Goal: Information Seeking & Learning: Compare options

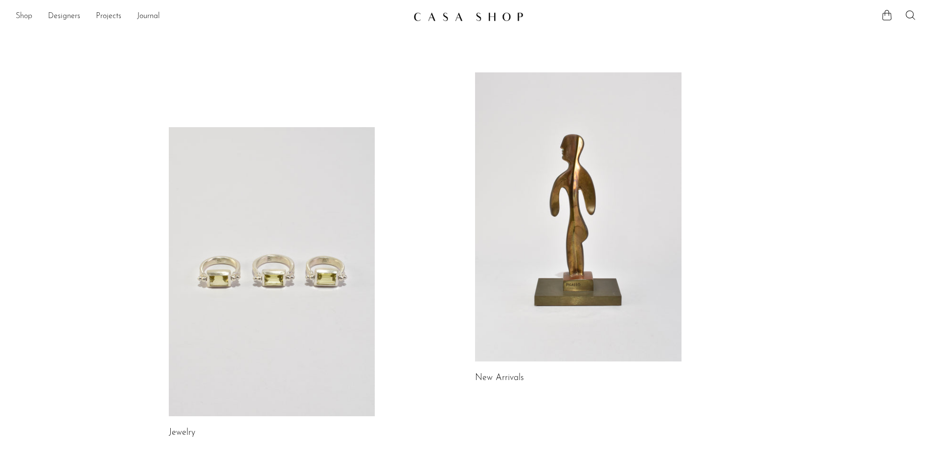
click at [26, 13] on link "Shop" at bounding box center [24, 16] width 17 height 13
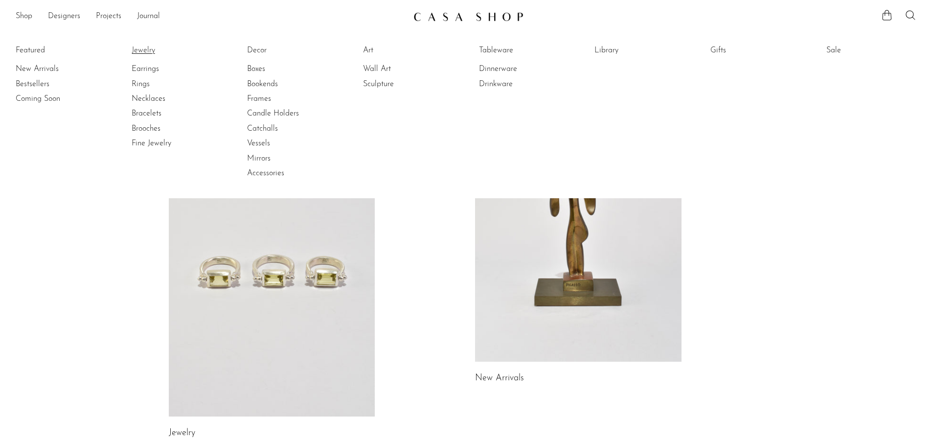
click at [141, 47] on link "Jewelry" at bounding box center [168, 50] width 73 height 11
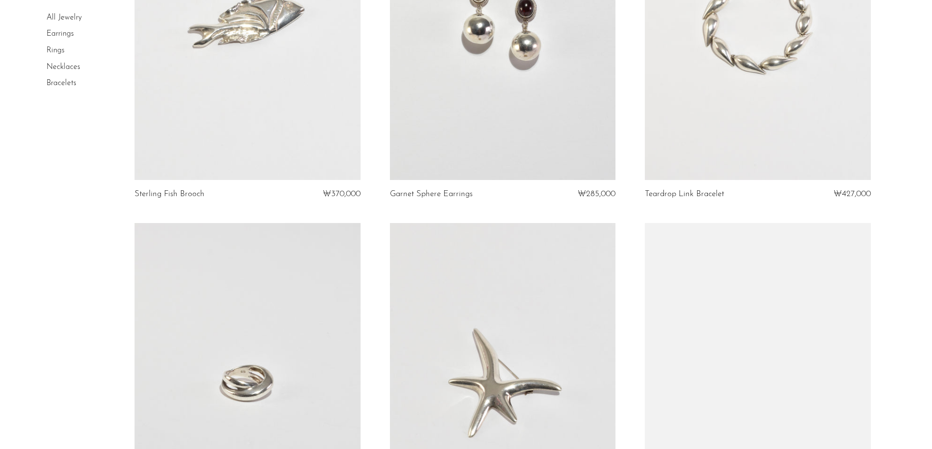
scroll to position [1809, 0]
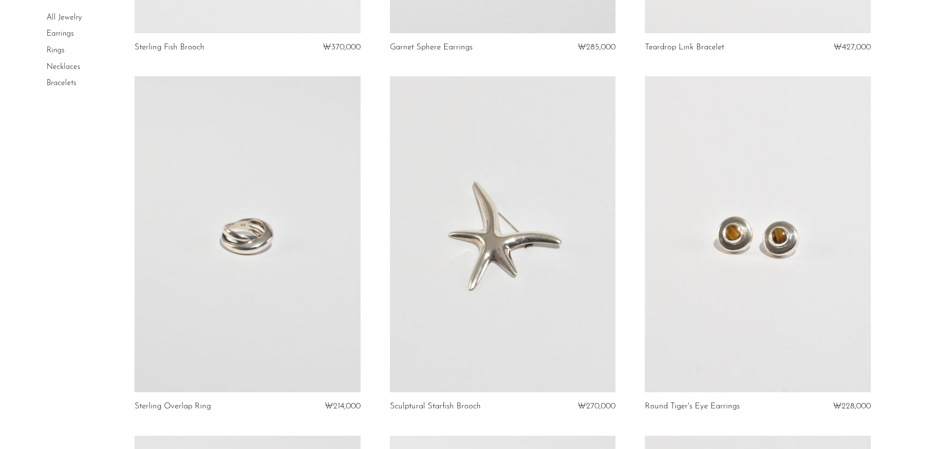
drag, startPoint x: 320, startPoint y: 299, endPoint x: 320, endPoint y: 293, distance: 6.4
click at [320, 300] on link at bounding box center [246, 234] width 225 height 316
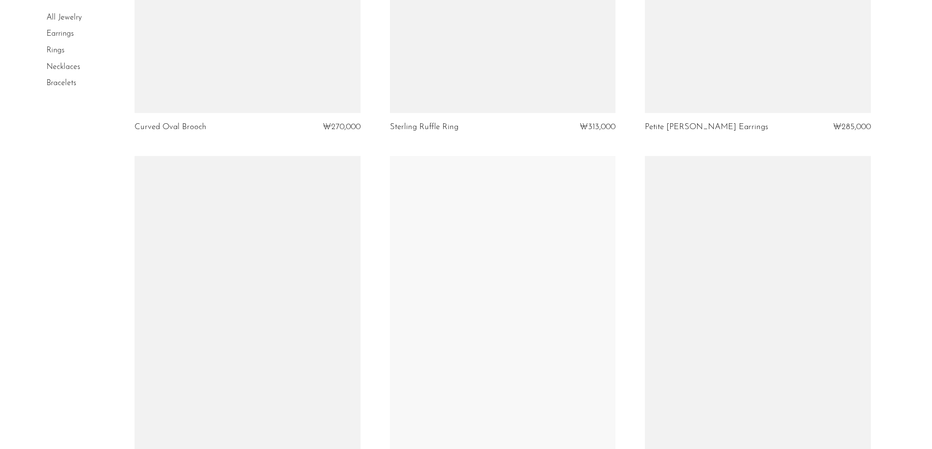
scroll to position [3362, 0]
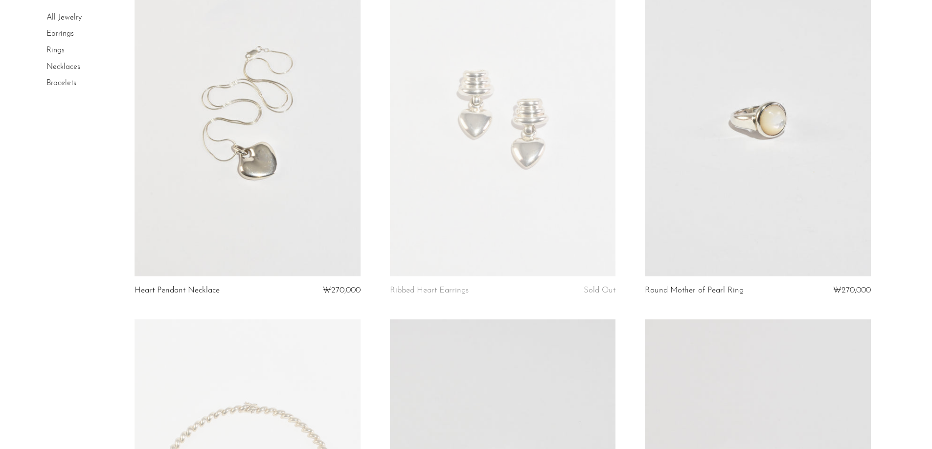
click at [468, 207] on link at bounding box center [502, 118] width 225 height 316
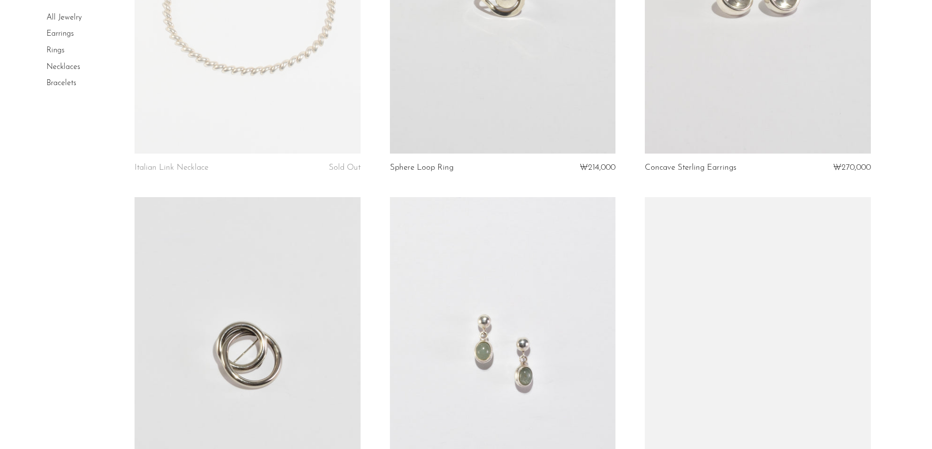
scroll to position [3641, 0]
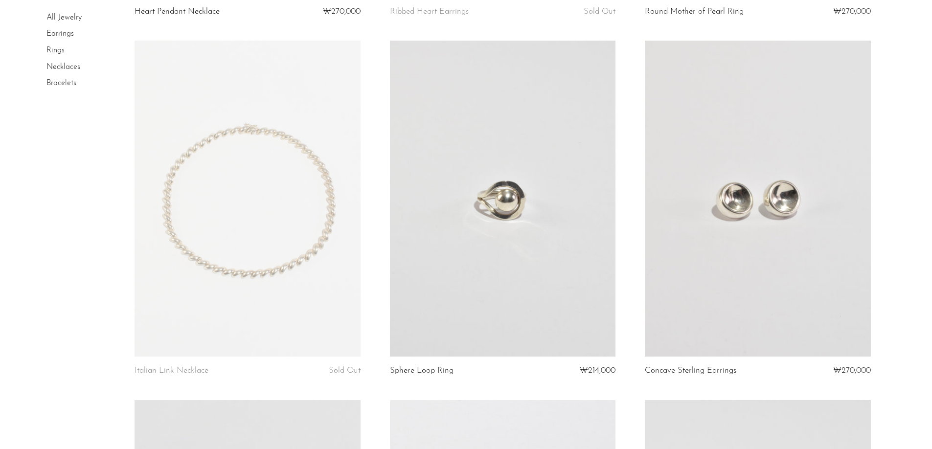
click at [753, 252] on link at bounding box center [756, 199] width 225 height 316
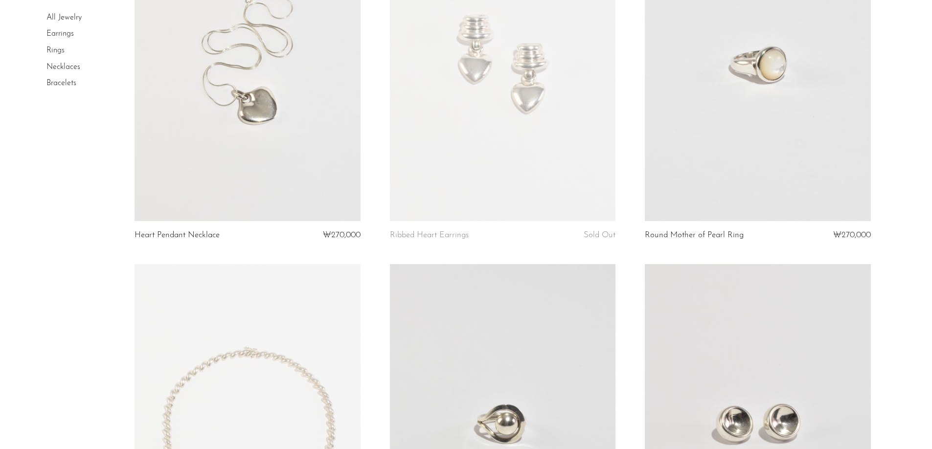
scroll to position [3270, 0]
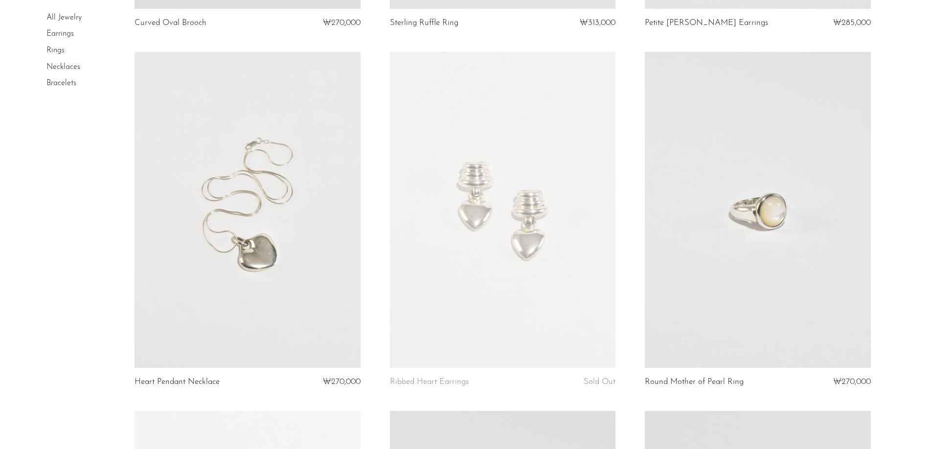
click at [685, 349] on link at bounding box center [756, 210] width 225 height 316
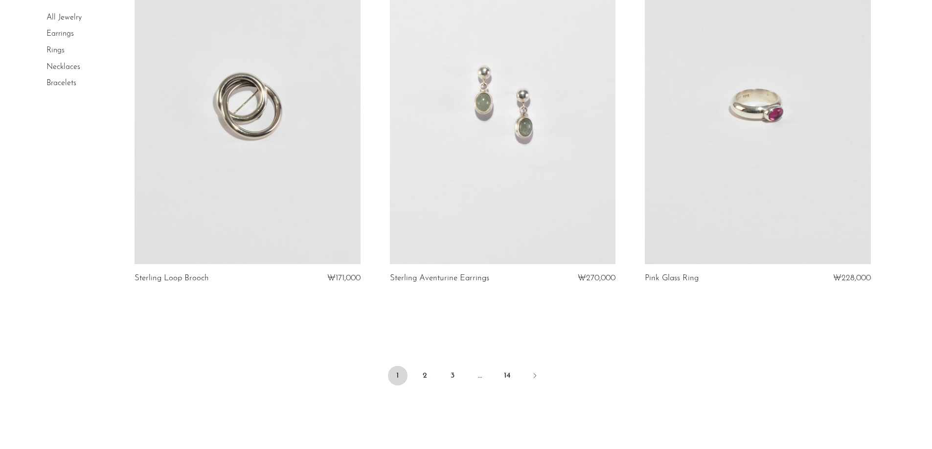
scroll to position [4178, 0]
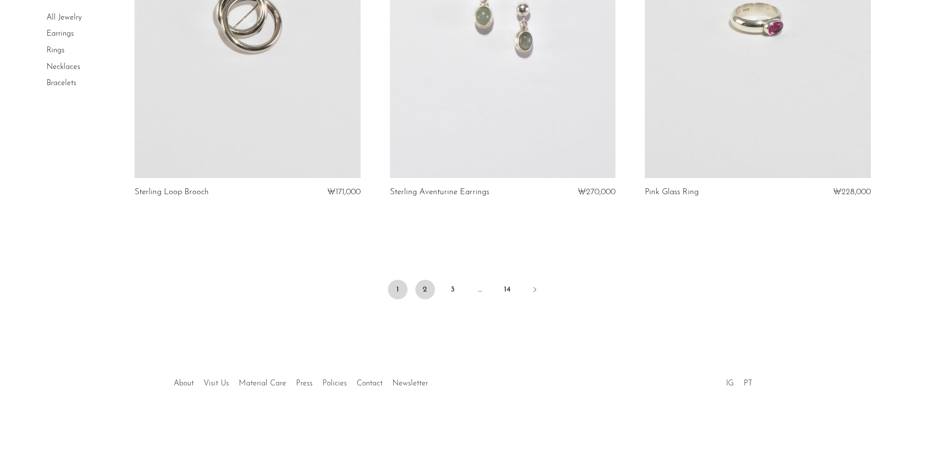
click at [431, 288] on link "2" at bounding box center [425, 290] width 20 height 20
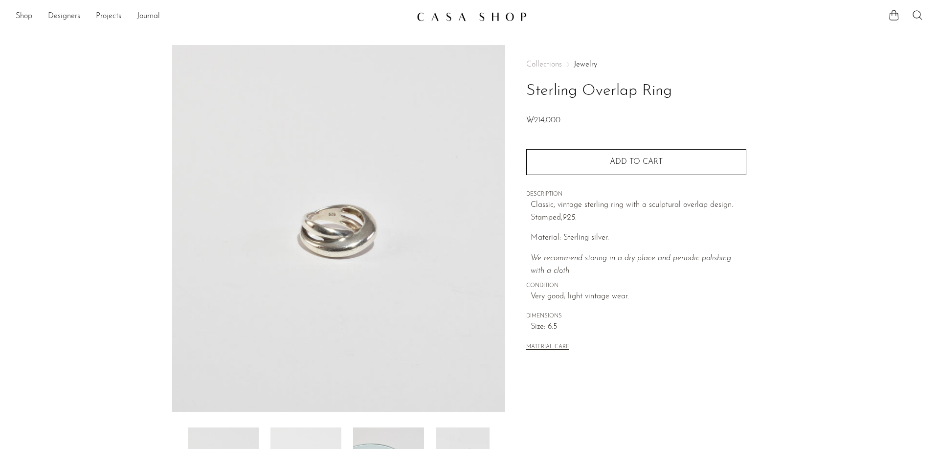
scroll to position [188, 0]
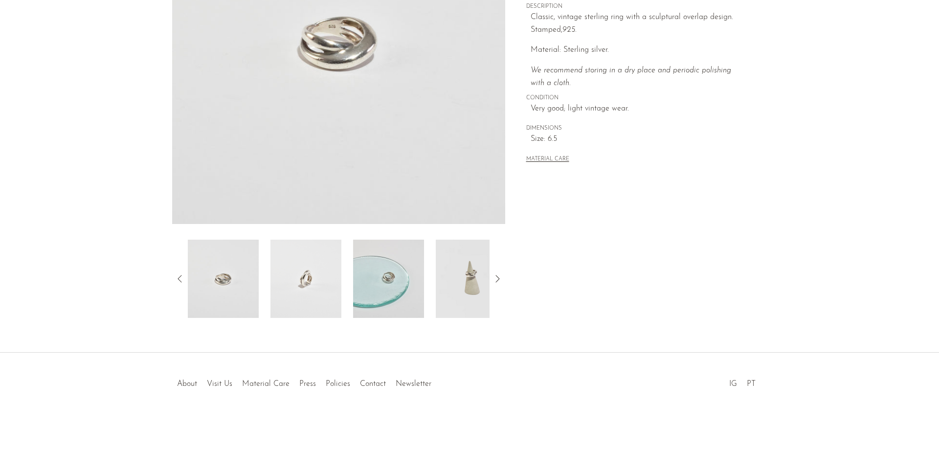
click at [319, 270] on img at bounding box center [305, 279] width 71 height 78
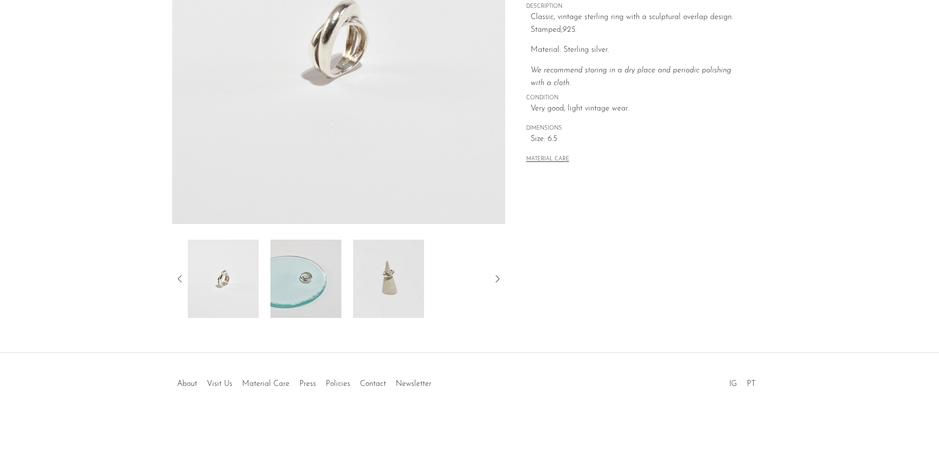
click at [377, 267] on img at bounding box center [388, 279] width 71 height 78
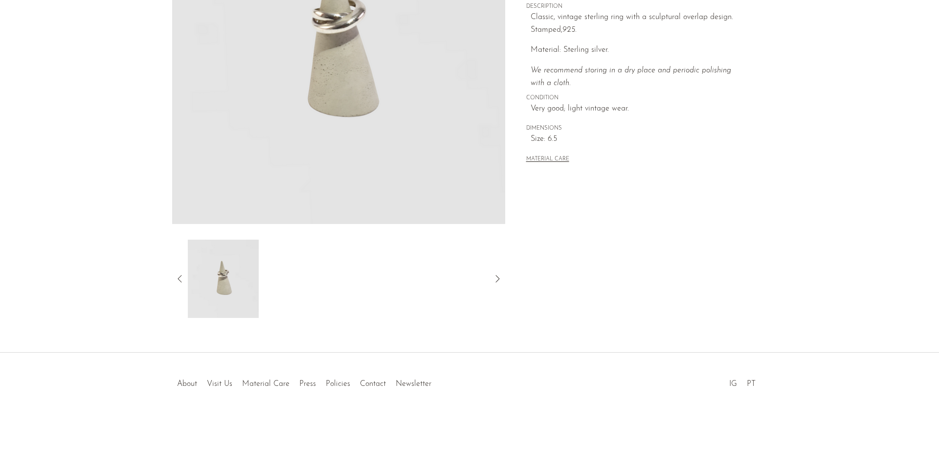
click at [168, 275] on article "Sterling Overlap Ring ₩214,000" at bounding box center [469, 87] width 626 height 461
click at [182, 277] on icon at bounding box center [180, 279] width 12 height 12
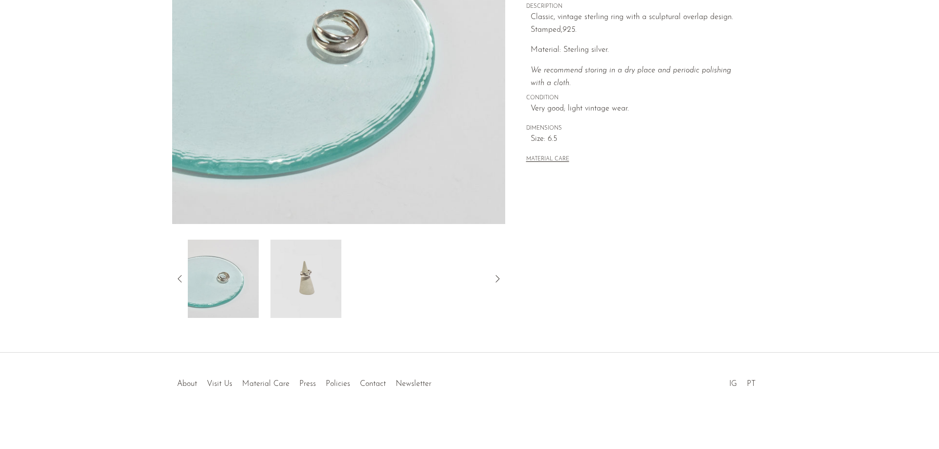
click at [229, 283] on img at bounding box center [223, 279] width 71 height 78
click at [177, 273] on icon at bounding box center [180, 279] width 12 height 12
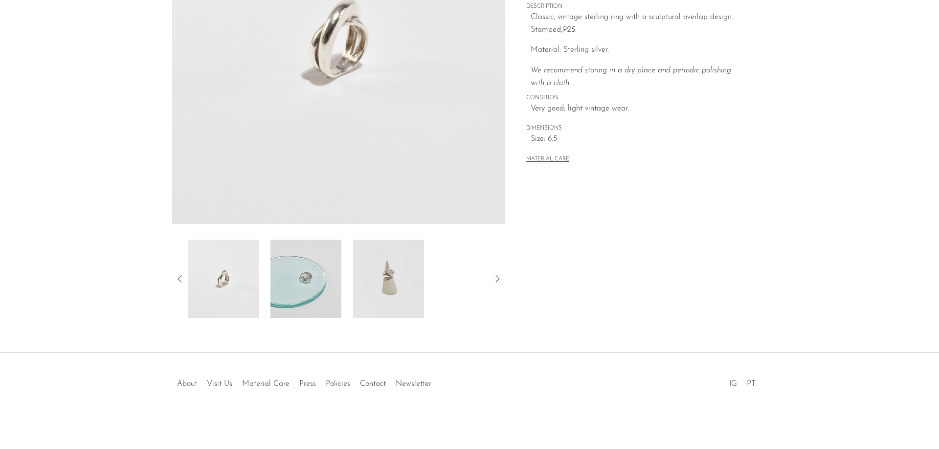
click at [317, 308] on img at bounding box center [305, 279] width 71 height 78
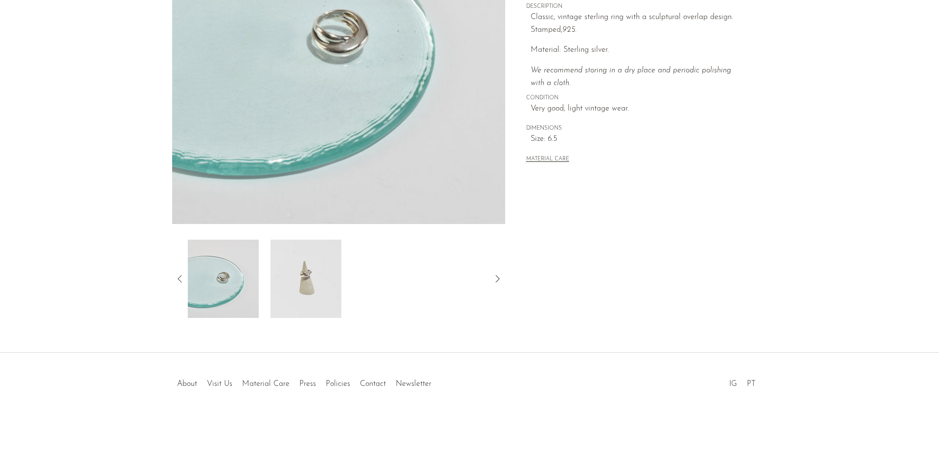
click at [182, 276] on icon at bounding box center [180, 279] width 12 height 12
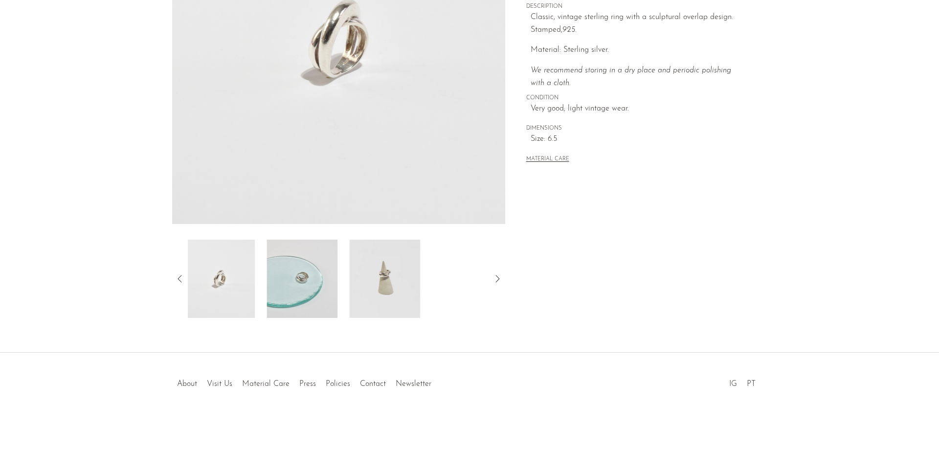
click at [182, 276] on icon at bounding box center [180, 279] width 12 height 12
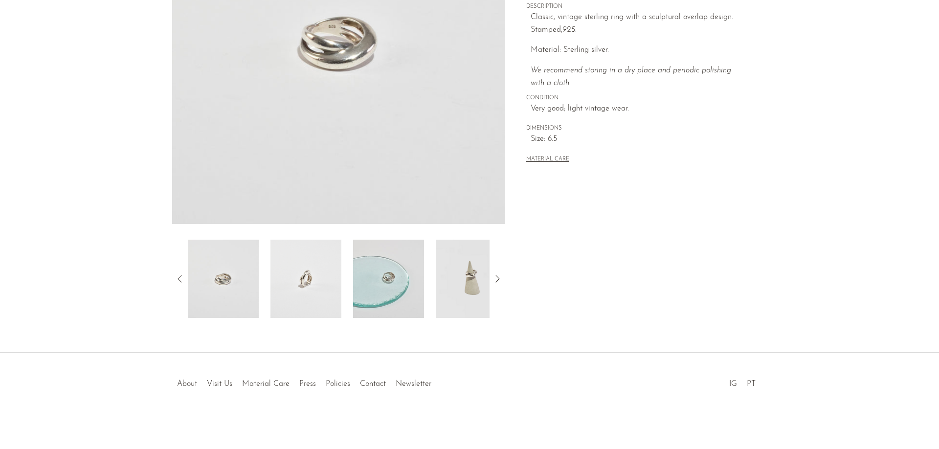
click at [247, 290] on img at bounding box center [223, 279] width 71 height 78
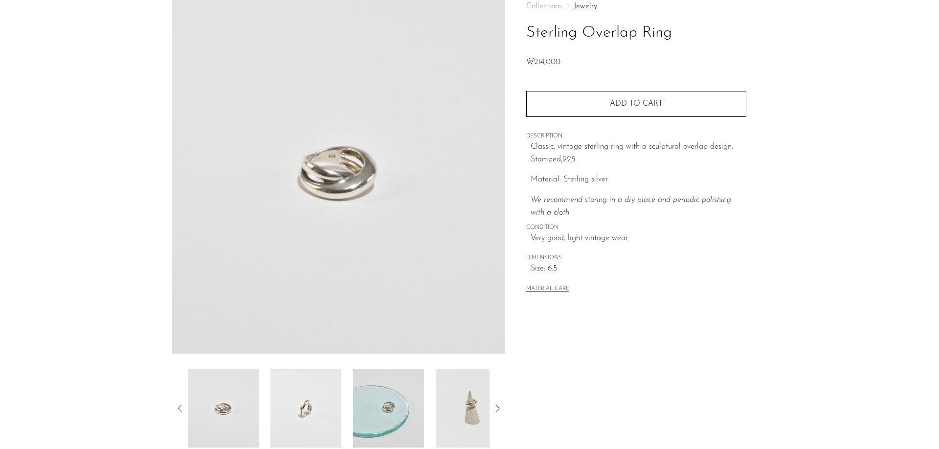
scroll to position [0, 0]
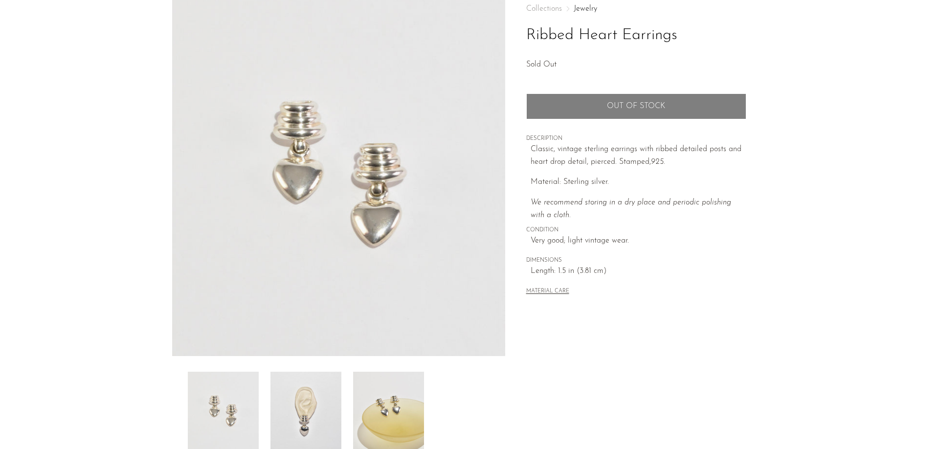
scroll to position [98, 0]
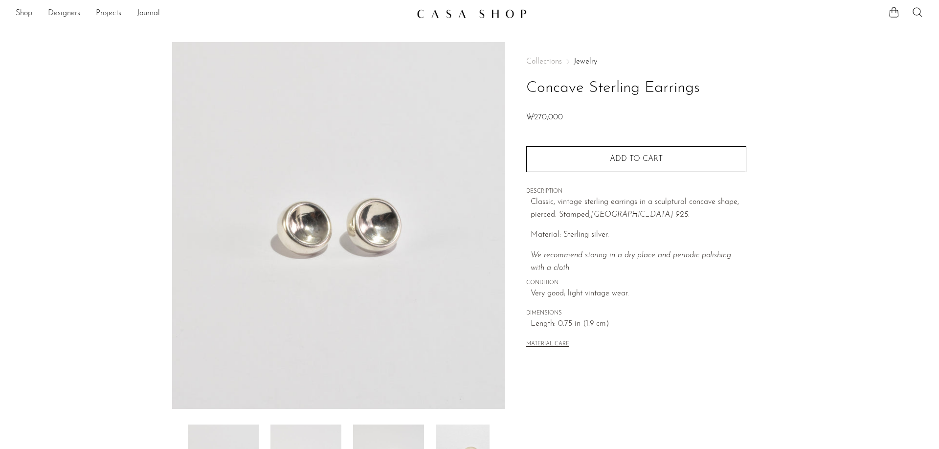
scroll to position [147, 0]
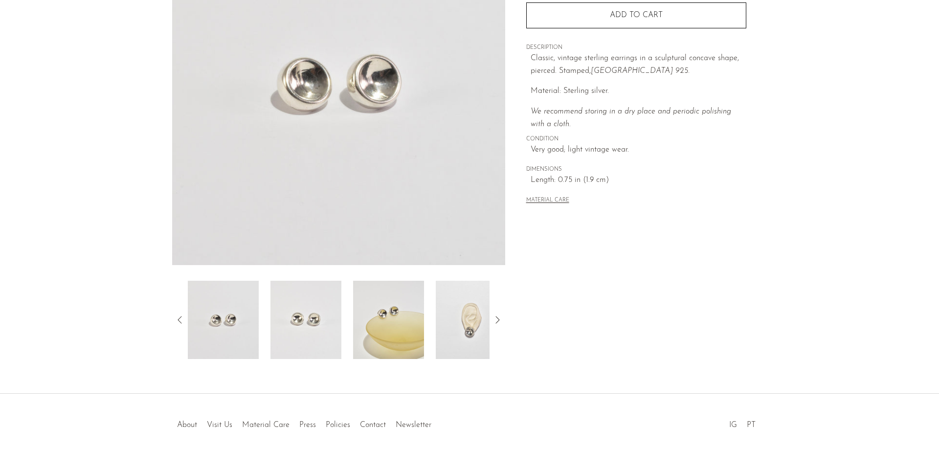
click at [308, 338] on img at bounding box center [305, 320] width 71 height 78
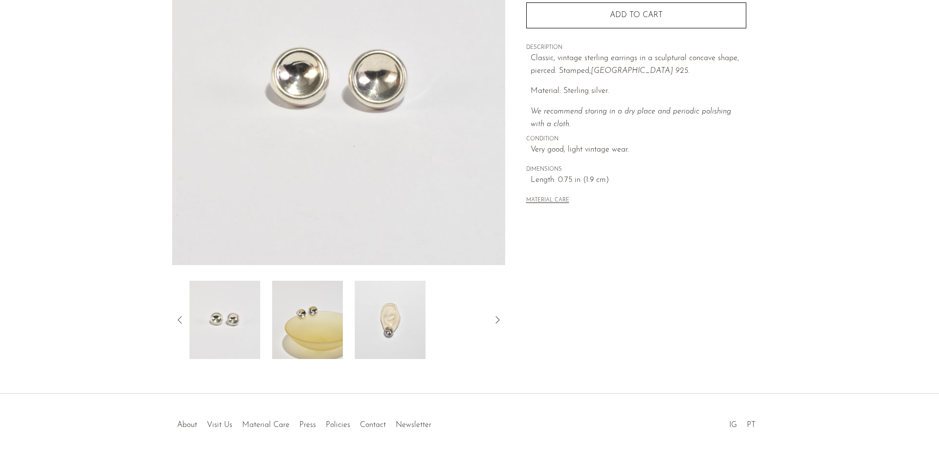
click at [386, 326] on img at bounding box center [390, 320] width 71 height 78
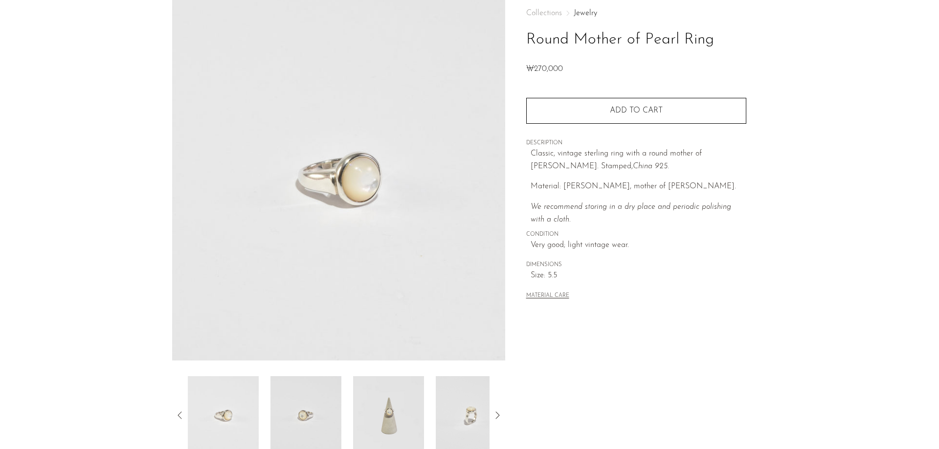
scroll to position [98, 0]
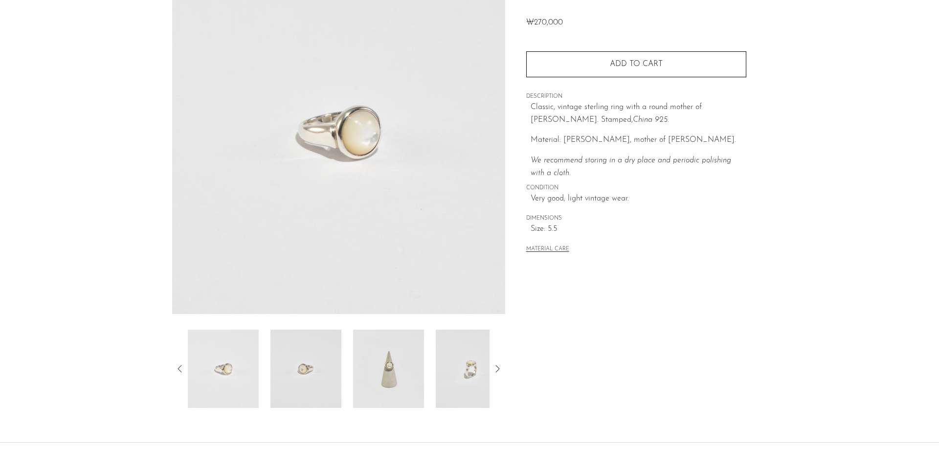
click at [305, 377] on img at bounding box center [305, 369] width 71 height 78
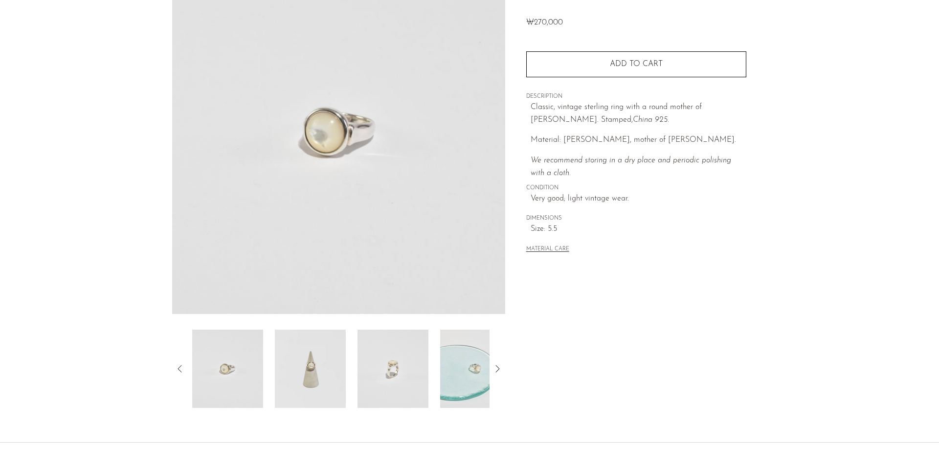
click at [304, 377] on img at bounding box center [310, 369] width 71 height 78
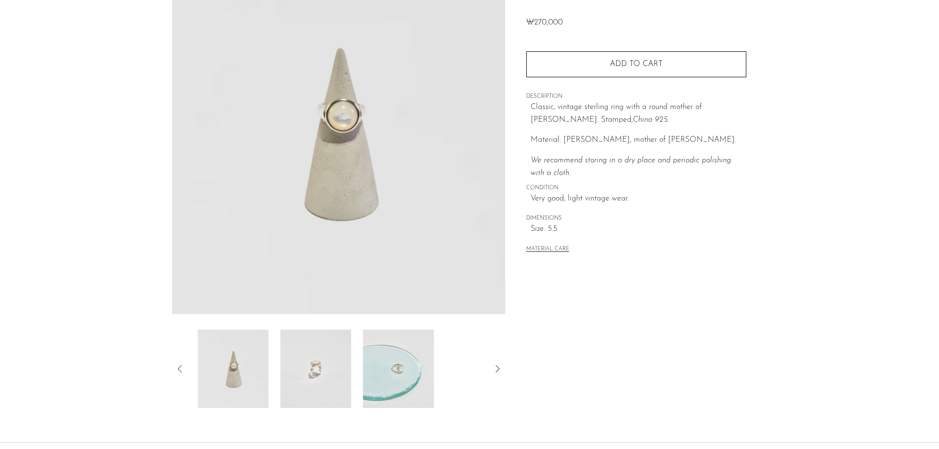
click at [306, 368] on img at bounding box center [315, 369] width 71 height 78
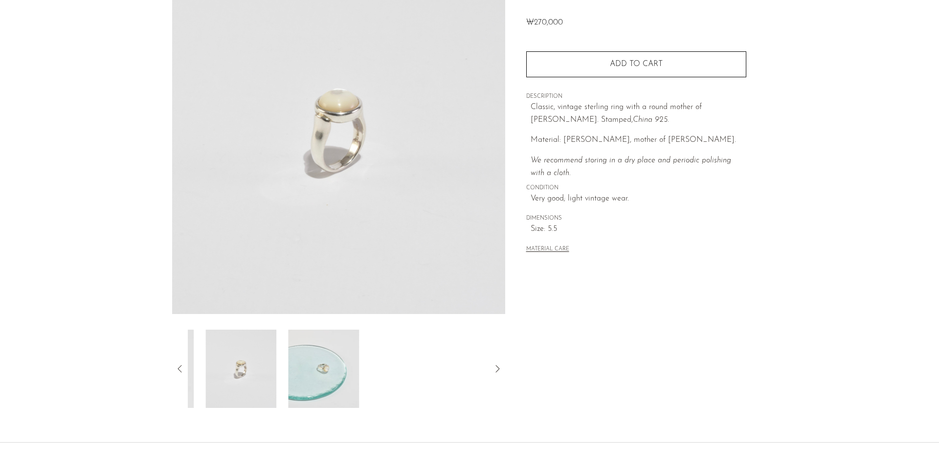
click at [306, 368] on img at bounding box center [323, 369] width 71 height 78
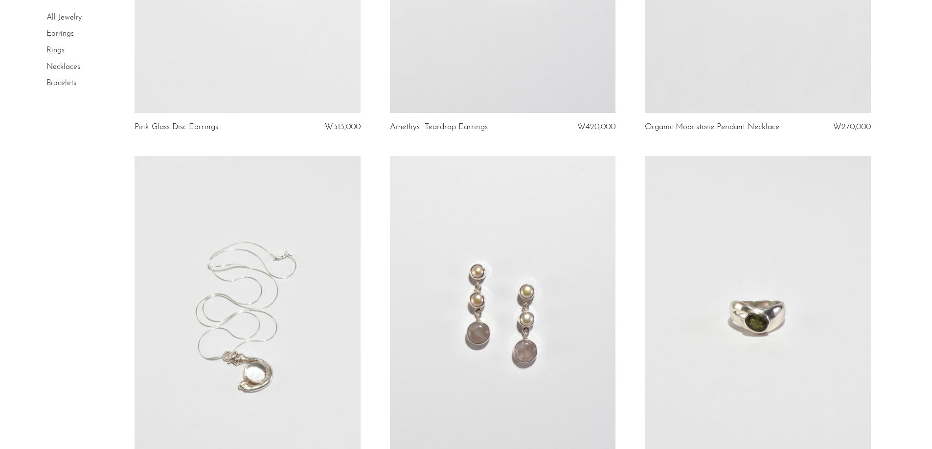
scroll to position [2934, 0]
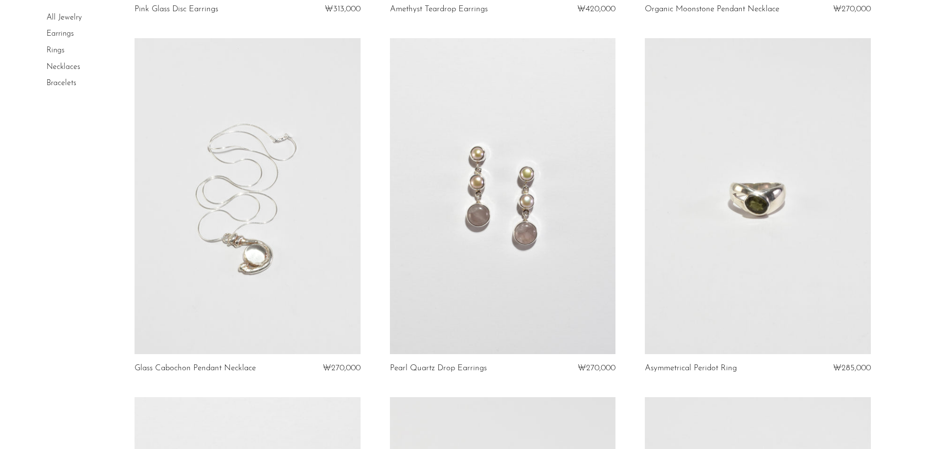
click at [712, 322] on link at bounding box center [756, 196] width 225 height 316
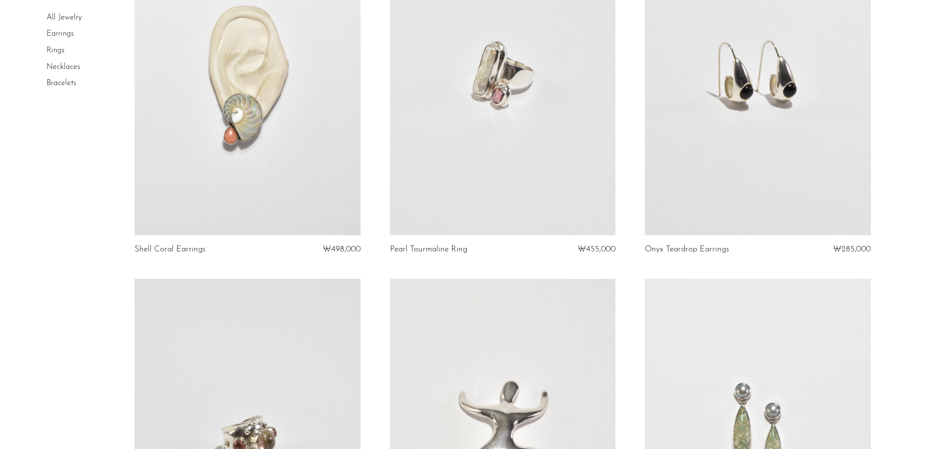
scroll to position [3356, 0]
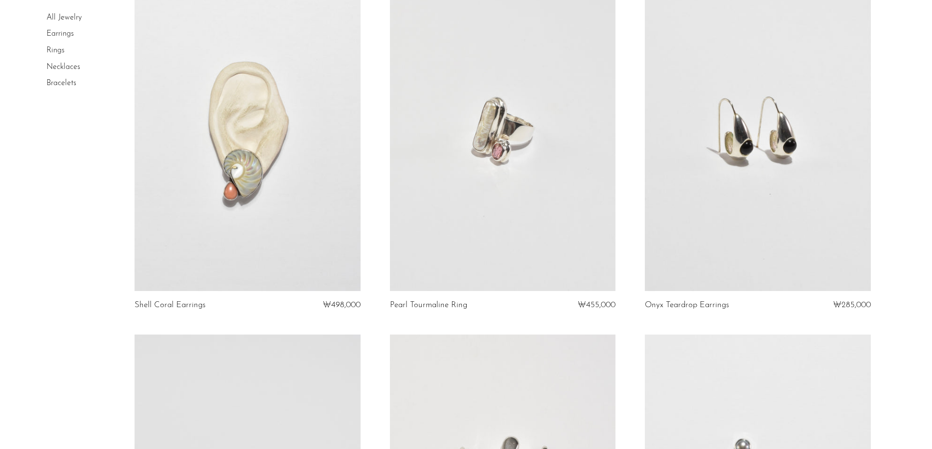
click at [766, 190] on link at bounding box center [756, 133] width 225 height 316
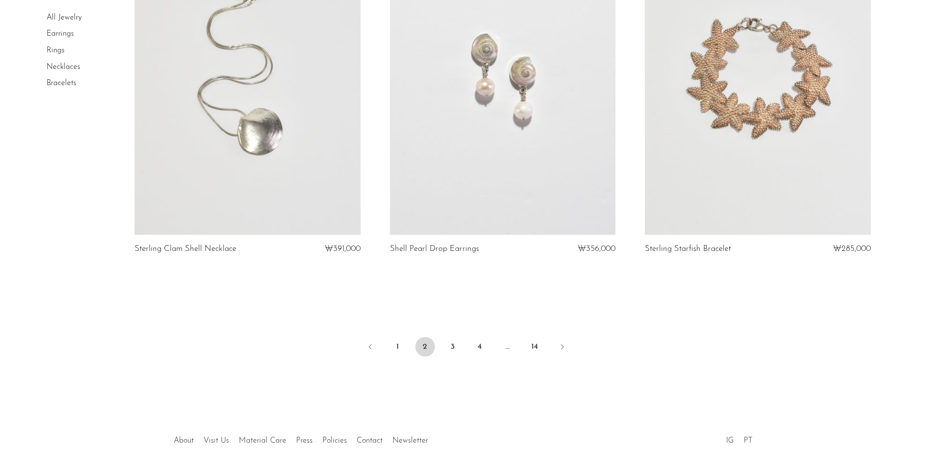
scroll to position [4187, 0]
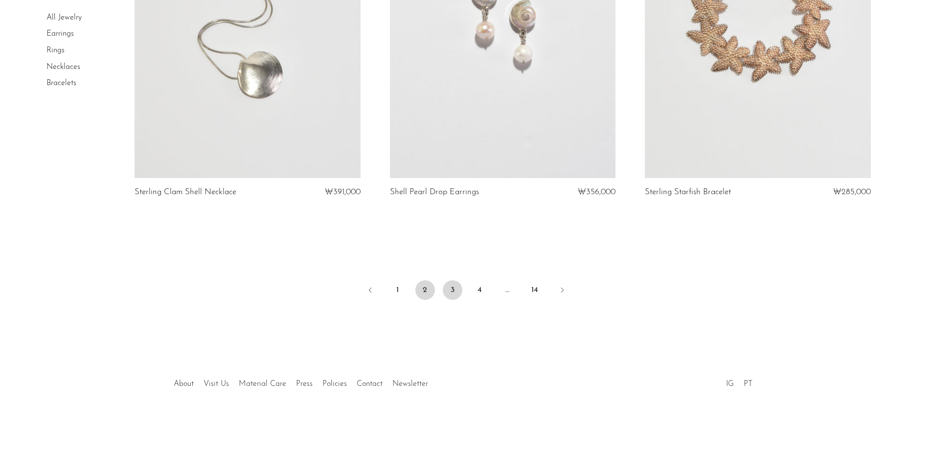
click at [450, 293] on link "3" at bounding box center [453, 290] width 20 height 20
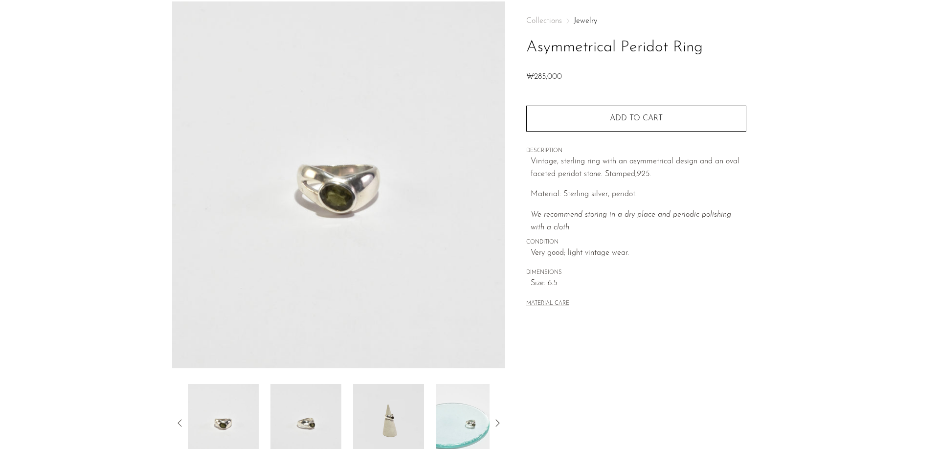
scroll to position [98, 0]
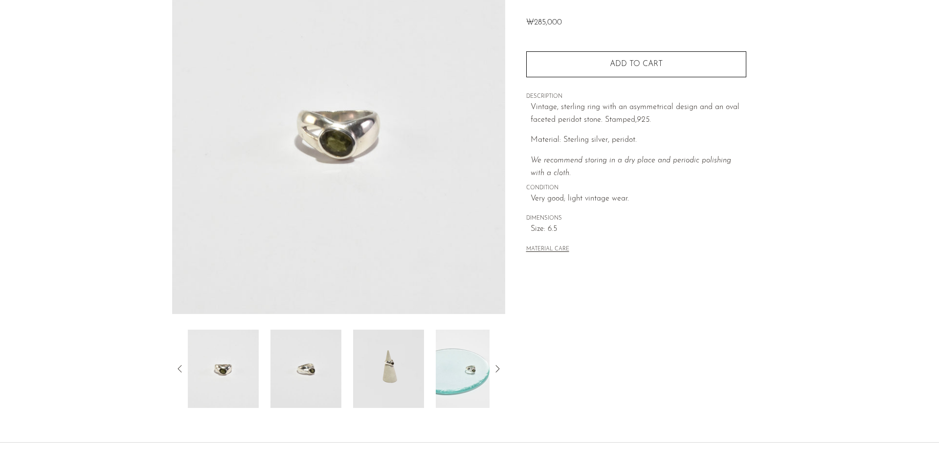
click at [323, 376] on img at bounding box center [305, 369] width 71 height 78
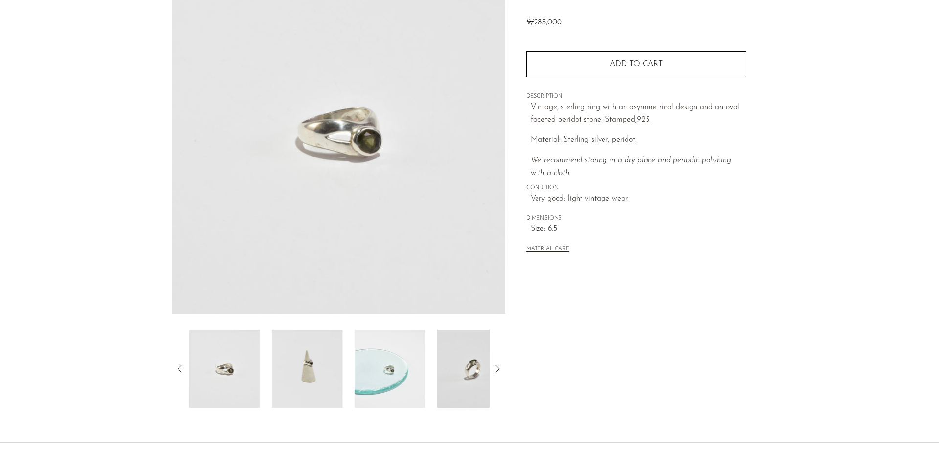
click at [322, 375] on img at bounding box center [307, 369] width 71 height 78
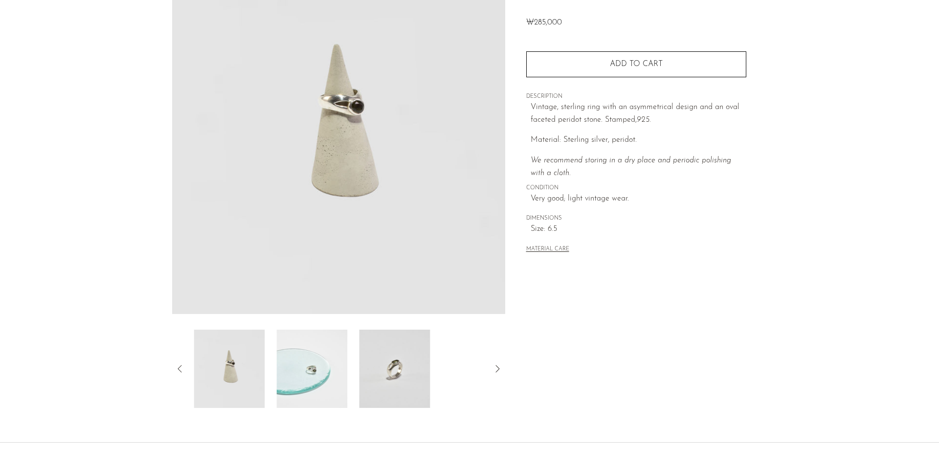
click at [318, 364] on img at bounding box center [311, 369] width 71 height 78
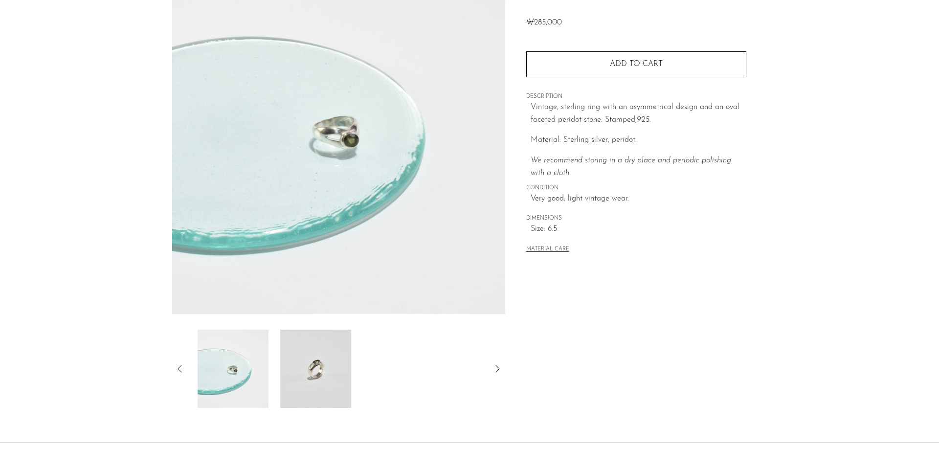
click at [317, 364] on img at bounding box center [315, 369] width 71 height 78
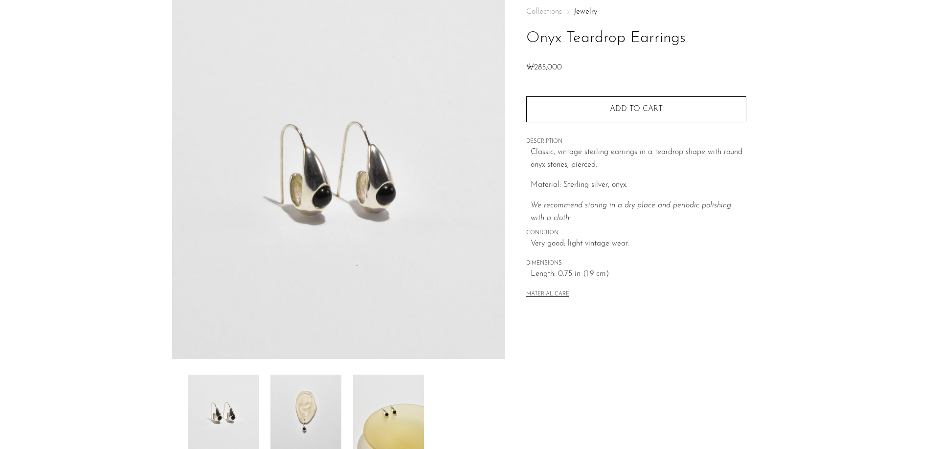
scroll to position [98, 0]
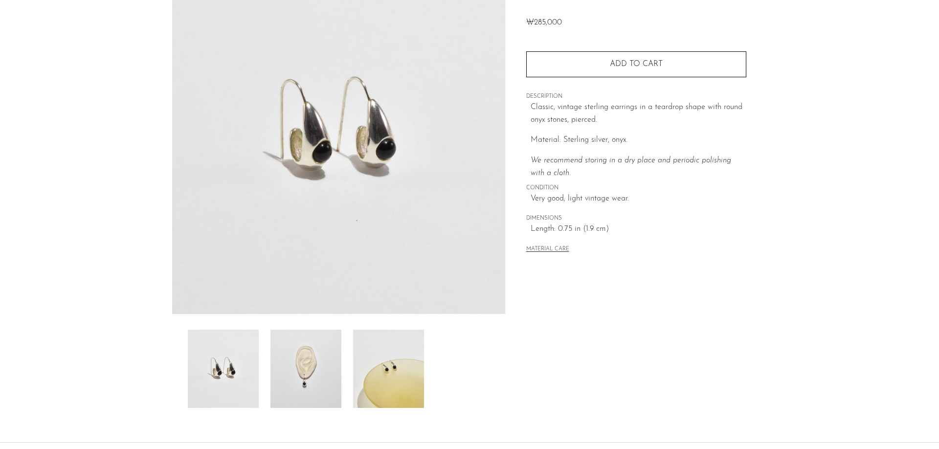
click at [304, 360] on img at bounding box center [305, 369] width 71 height 78
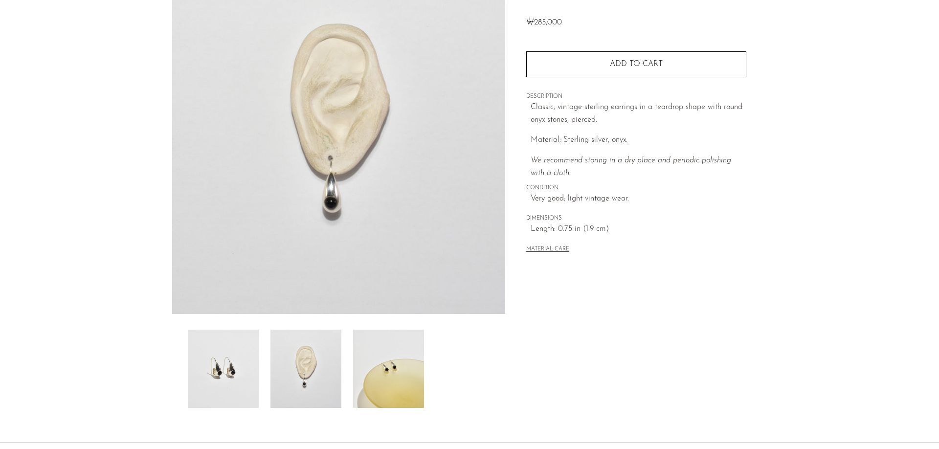
click at [375, 360] on img at bounding box center [388, 369] width 71 height 78
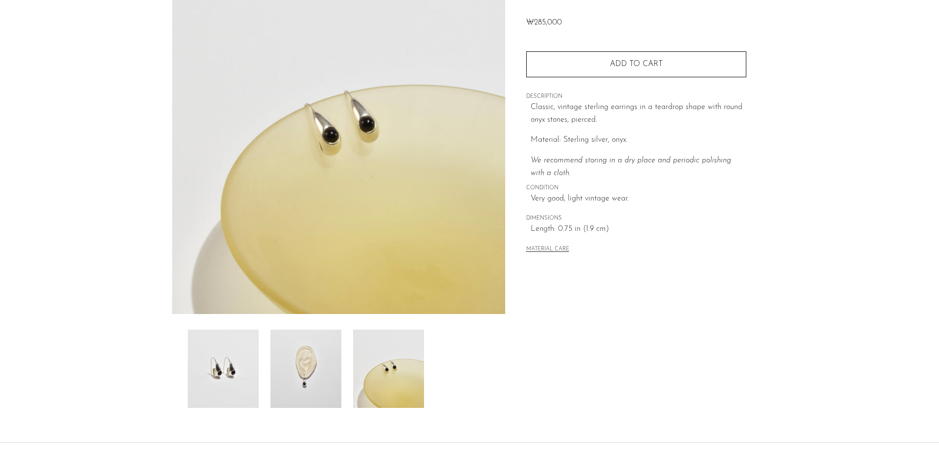
click at [210, 345] on img at bounding box center [223, 369] width 71 height 78
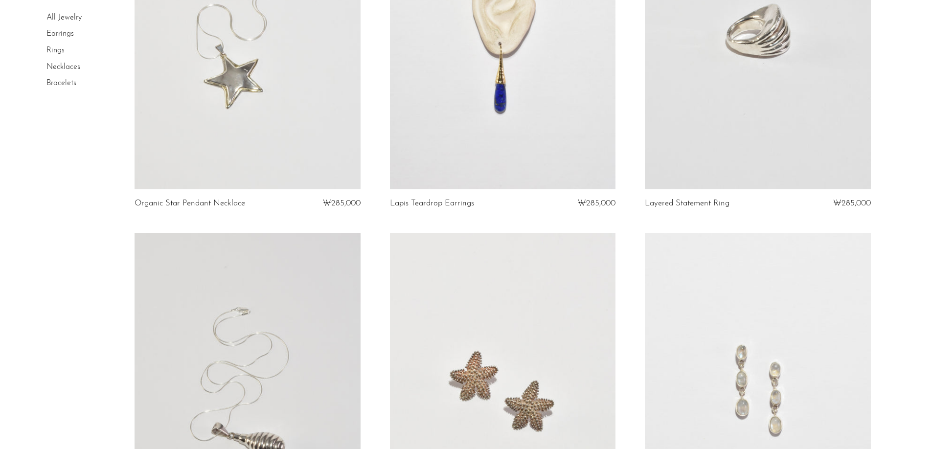
scroll to position [587, 0]
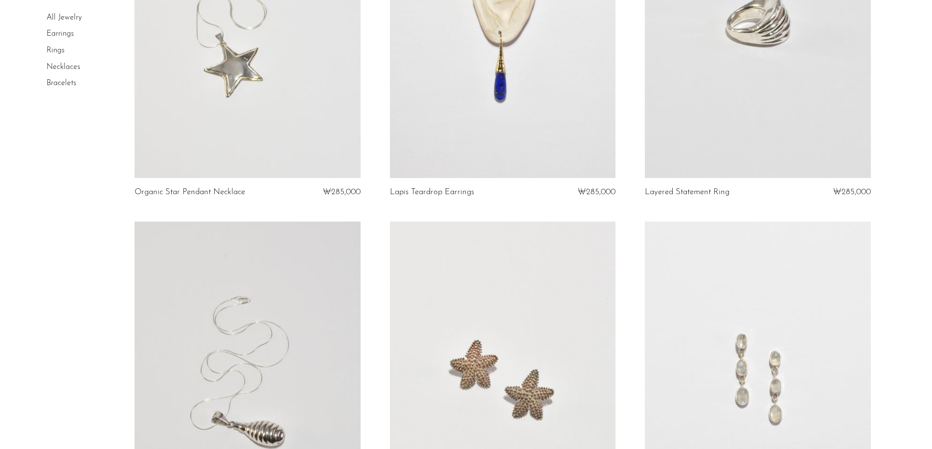
click at [536, 118] on link at bounding box center [502, 20] width 225 height 316
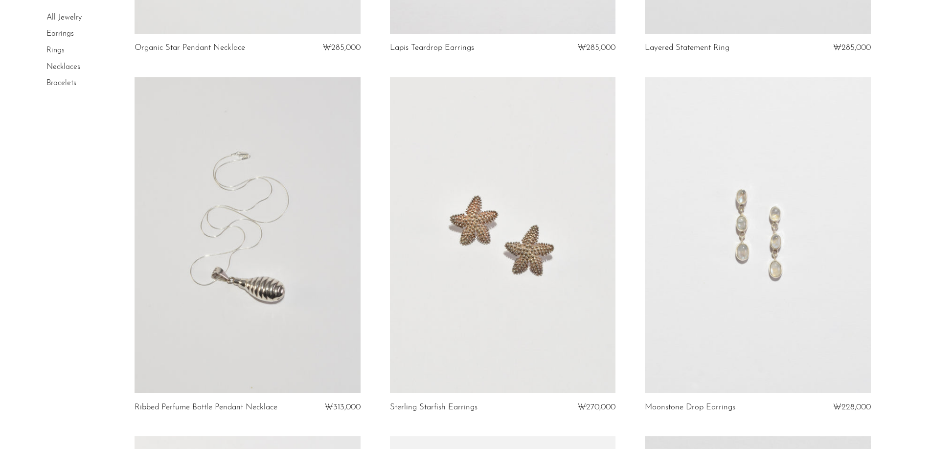
scroll to position [828, 0]
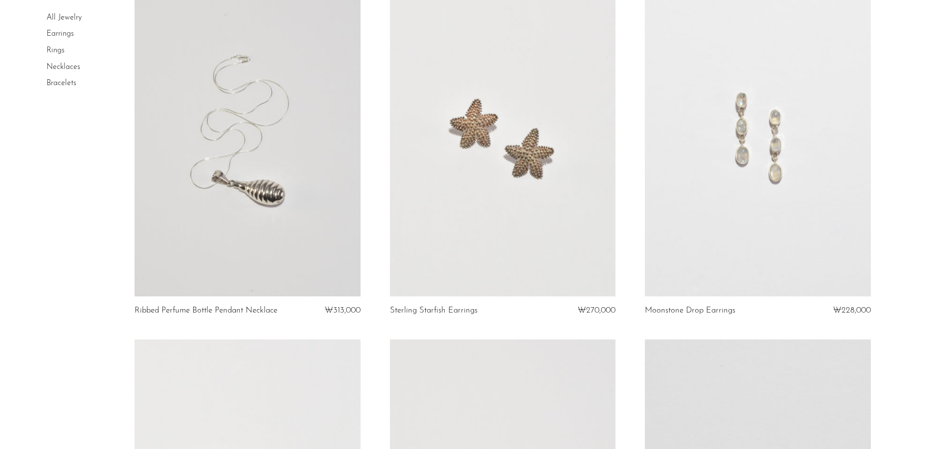
click at [205, 217] on link at bounding box center [246, 138] width 225 height 316
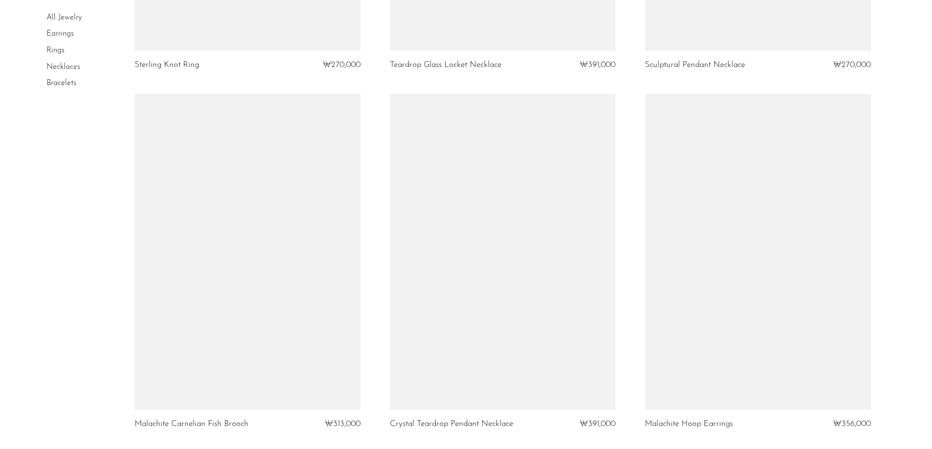
scroll to position [3805, 0]
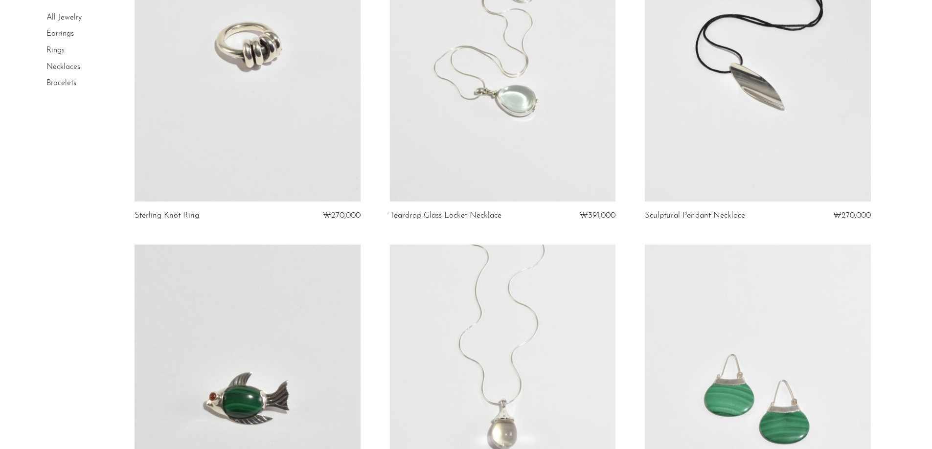
click at [277, 134] on link at bounding box center [246, 44] width 225 height 316
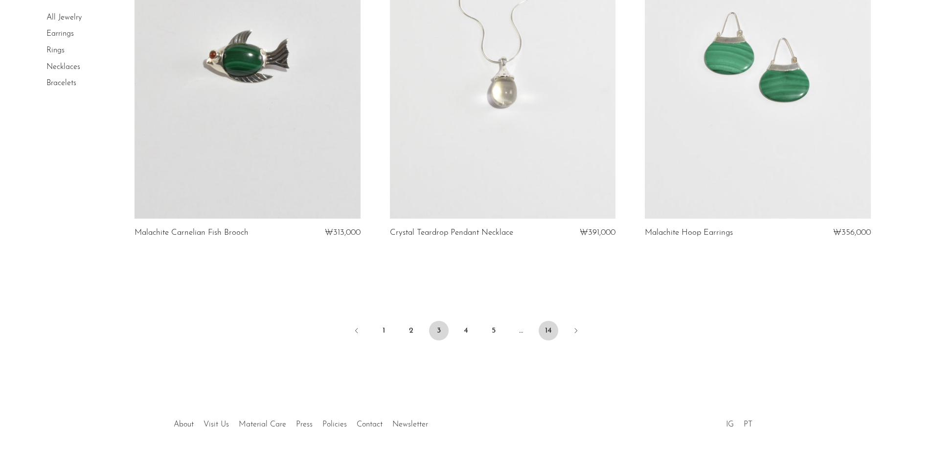
scroll to position [4187, 0]
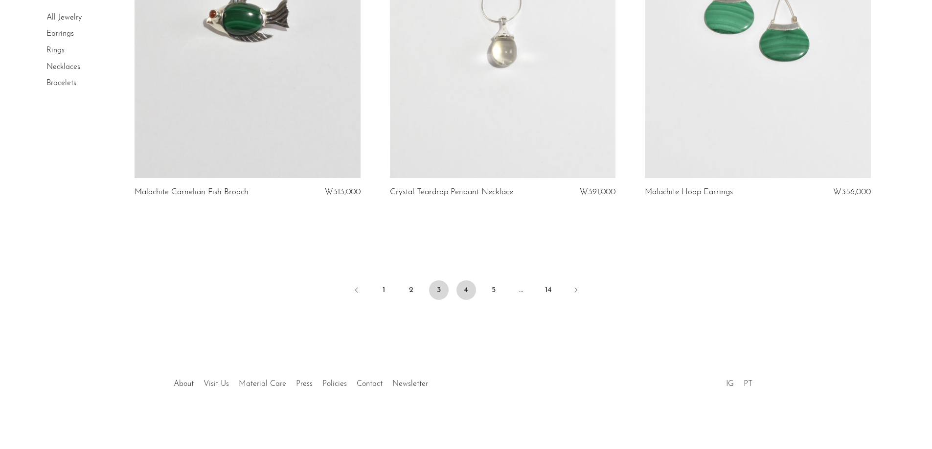
click at [463, 290] on link "4" at bounding box center [466, 290] width 20 height 20
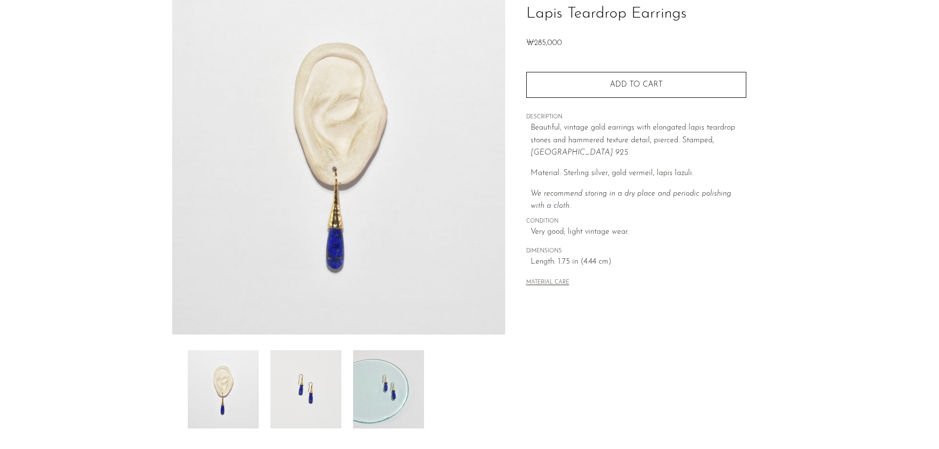
scroll to position [147, 0]
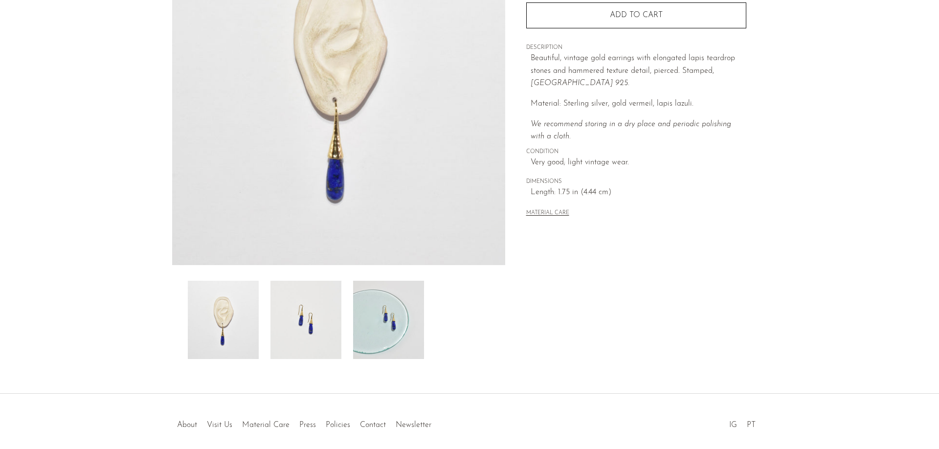
click at [364, 314] on img at bounding box center [388, 320] width 71 height 78
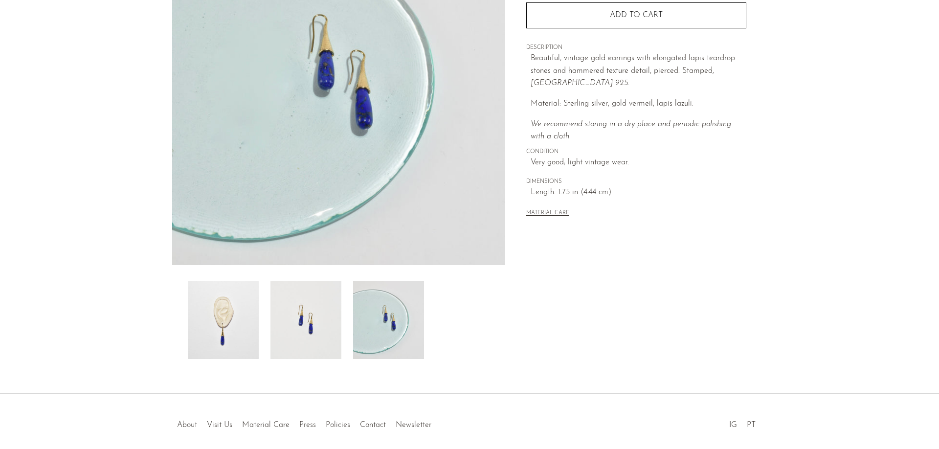
click at [319, 309] on img at bounding box center [305, 320] width 71 height 78
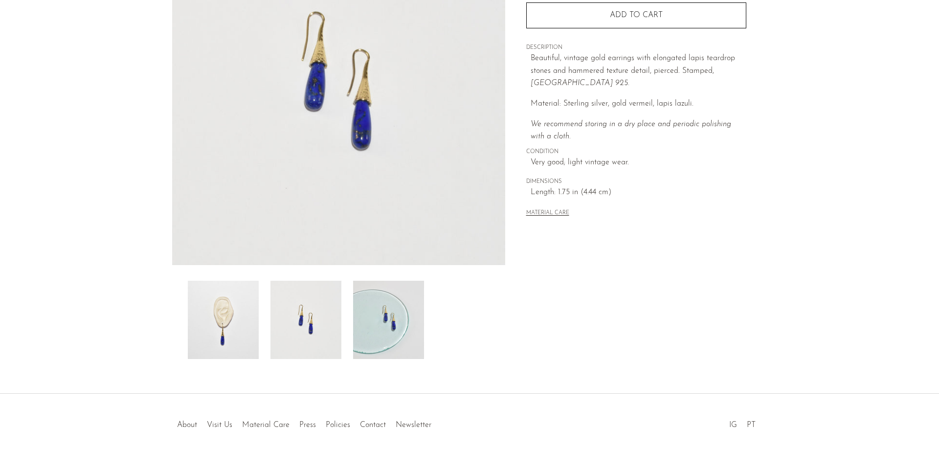
click at [254, 304] on img at bounding box center [223, 320] width 71 height 78
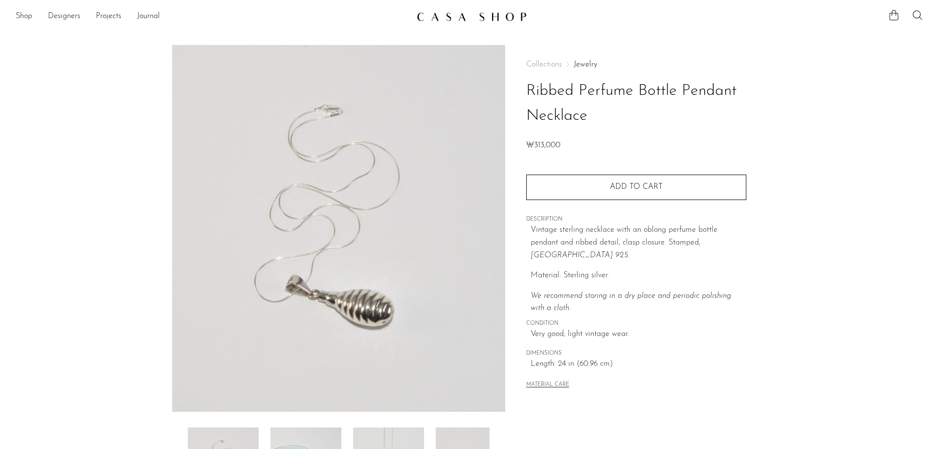
scroll to position [98, 0]
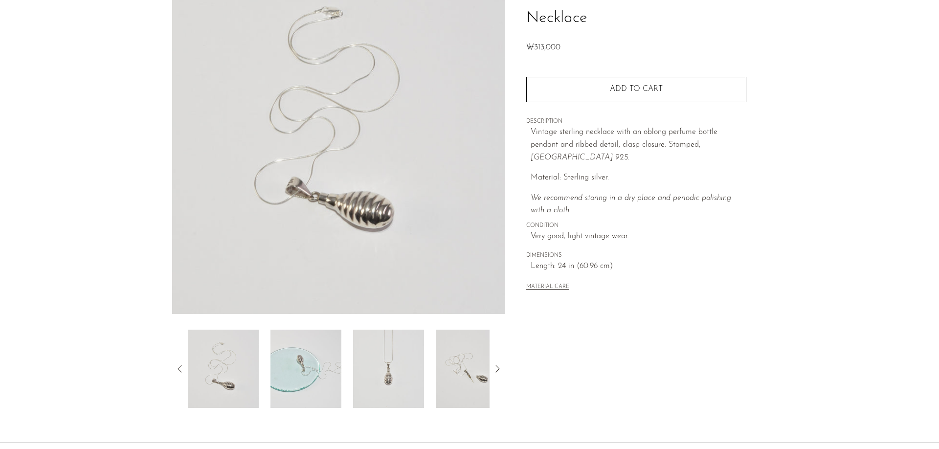
click at [392, 370] on img at bounding box center [388, 369] width 71 height 78
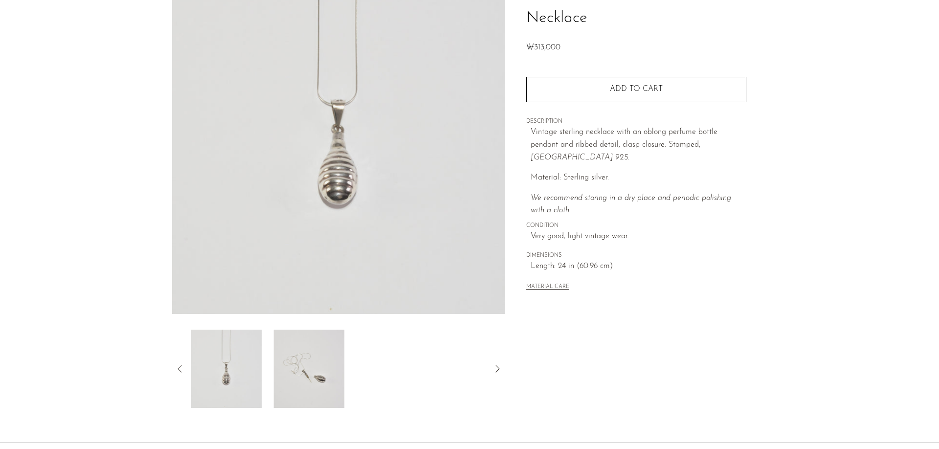
click at [321, 347] on img at bounding box center [308, 369] width 71 height 78
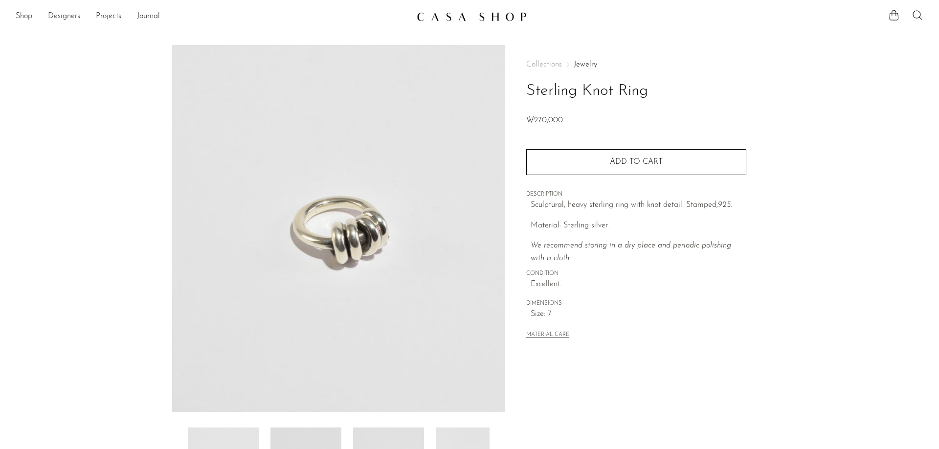
scroll to position [147, 0]
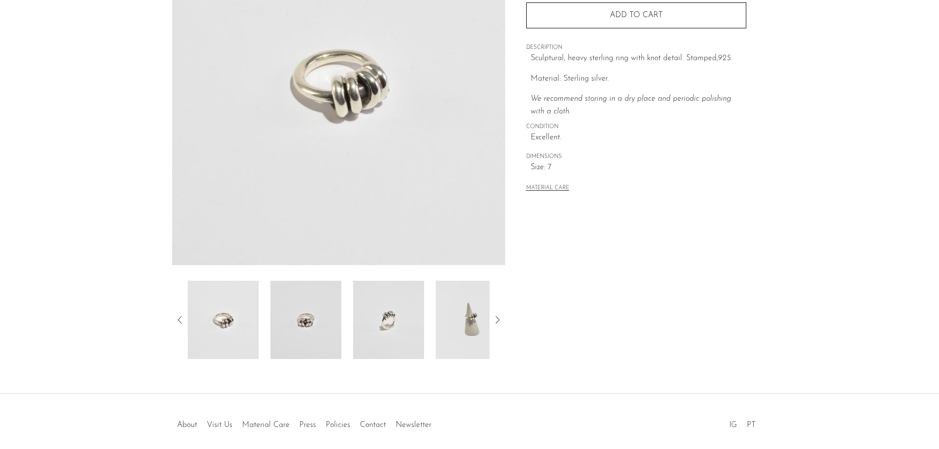
click at [314, 333] on img at bounding box center [305, 320] width 71 height 78
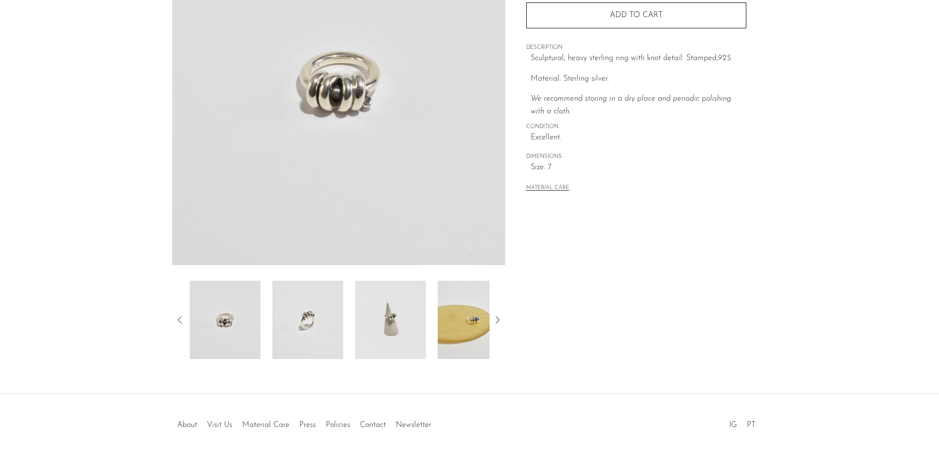
click at [304, 319] on img at bounding box center [307, 320] width 71 height 78
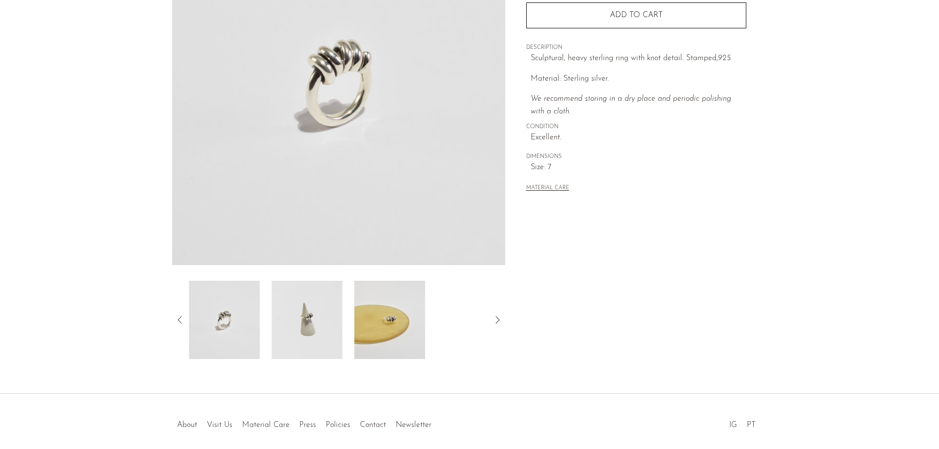
click at [302, 309] on img at bounding box center [306, 320] width 71 height 78
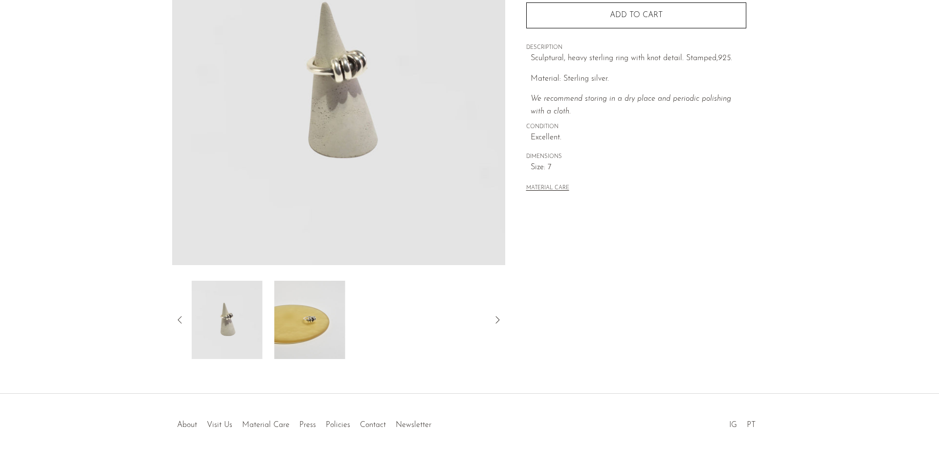
click at [302, 307] on img at bounding box center [309, 320] width 71 height 78
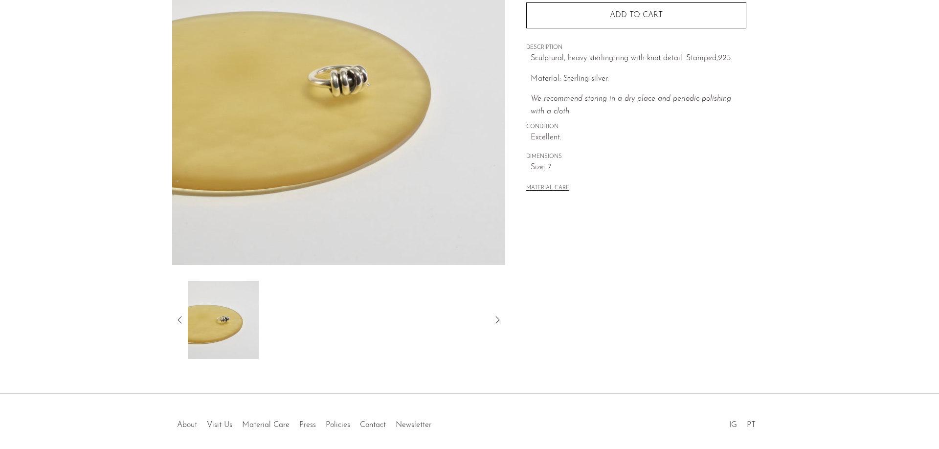
click at [175, 320] on icon at bounding box center [180, 320] width 12 height 12
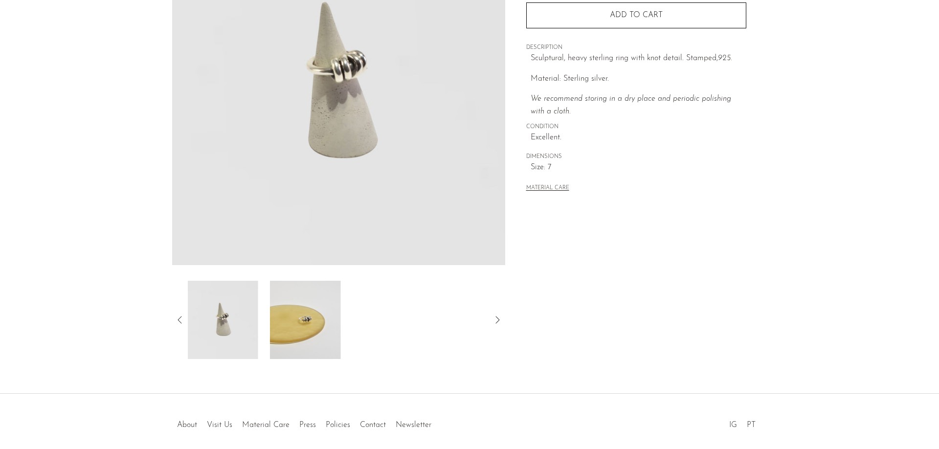
click at [231, 311] on img at bounding box center [222, 320] width 71 height 78
click at [181, 319] on icon at bounding box center [180, 320] width 12 height 12
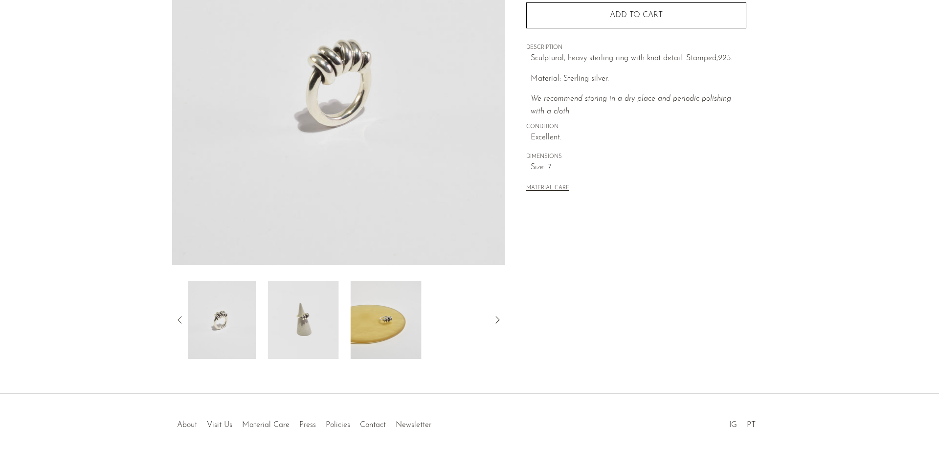
click at [181, 318] on icon at bounding box center [180, 320] width 12 height 12
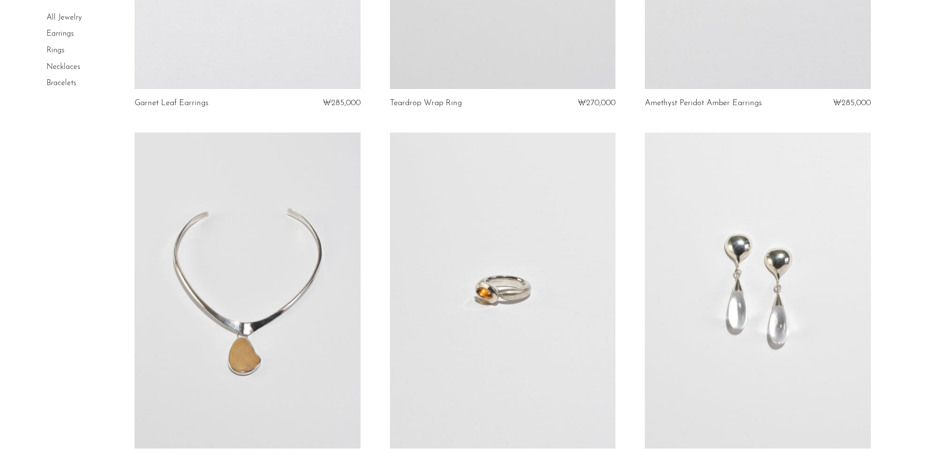
scroll to position [782, 0]
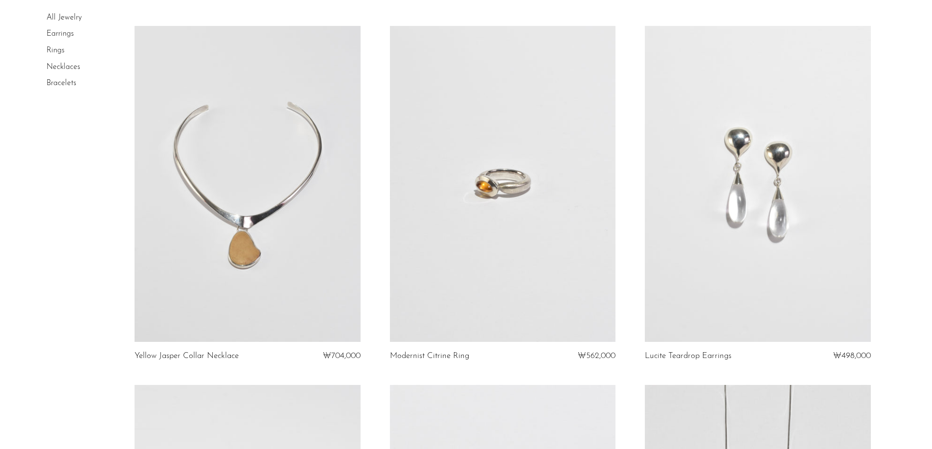
click at [526, 241] on link at bounding box center [502, 184] width 225 height 316
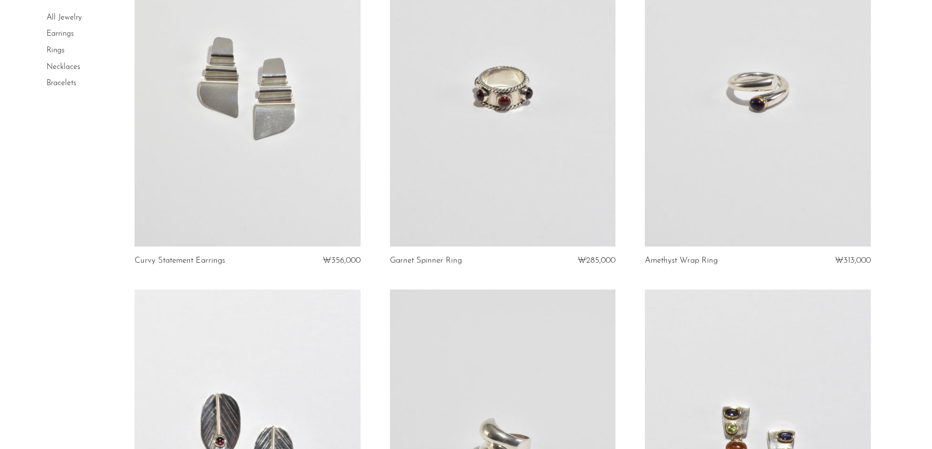
scroll to position [91, 0]
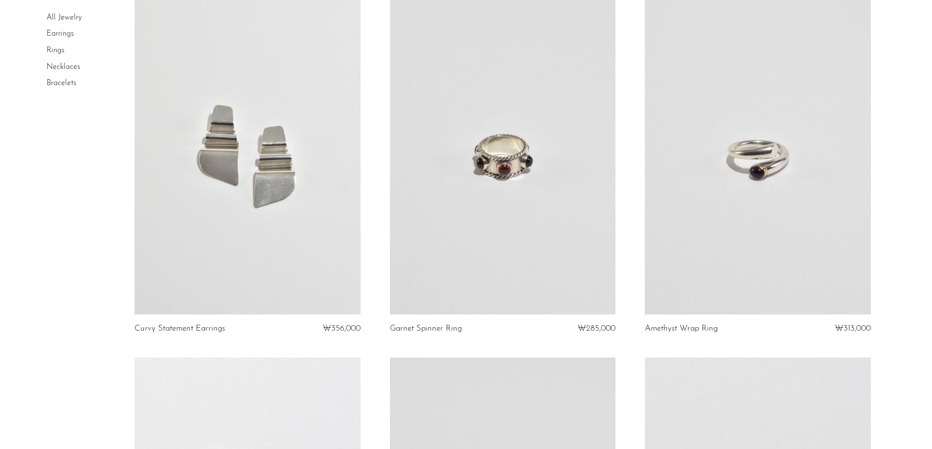
click at [721, 204] on link at bounding box center [756, 157] width 225 height 316
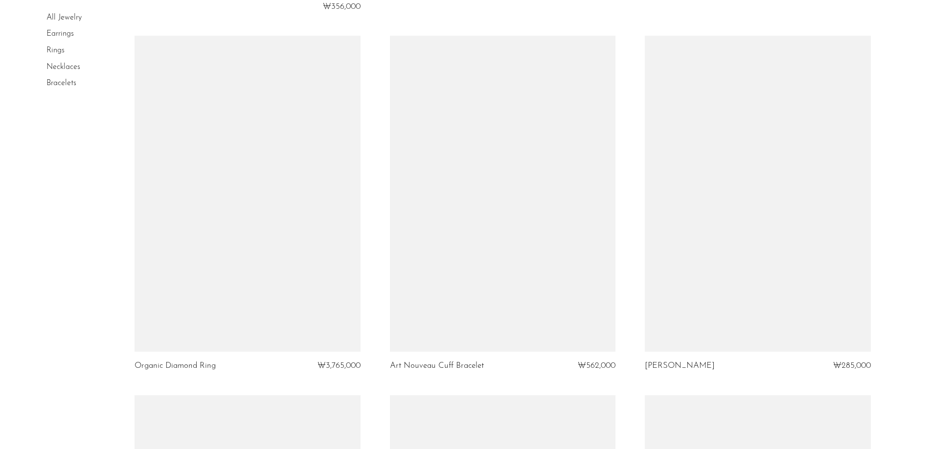
scroll to position [4059, 0]
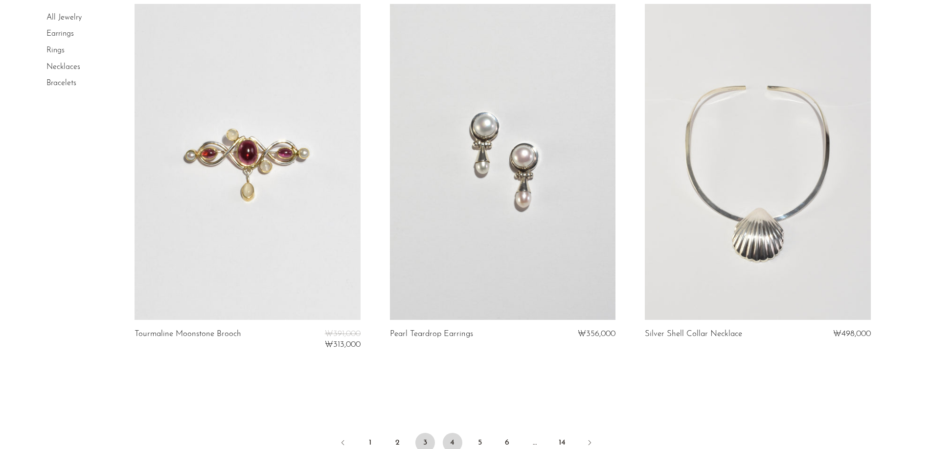
click at [429, 444] on link "3" at bounding box center [425, 443] width 20 height 20
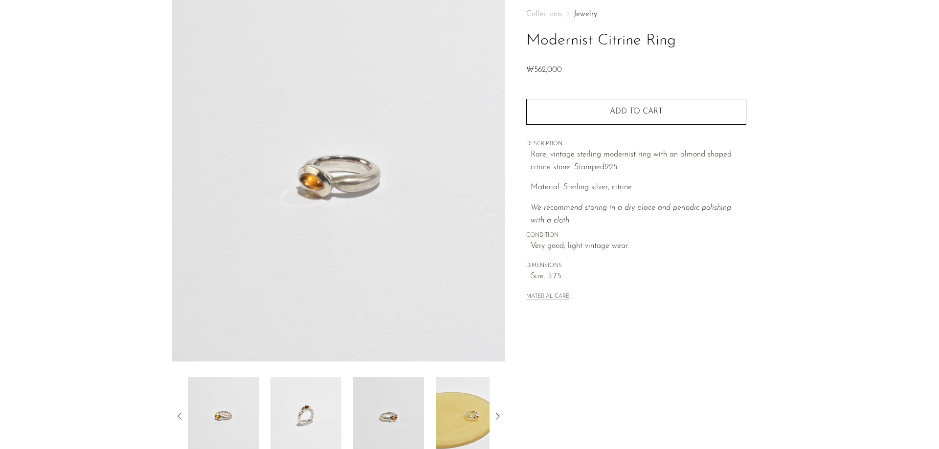
scroll to position [98, 0]
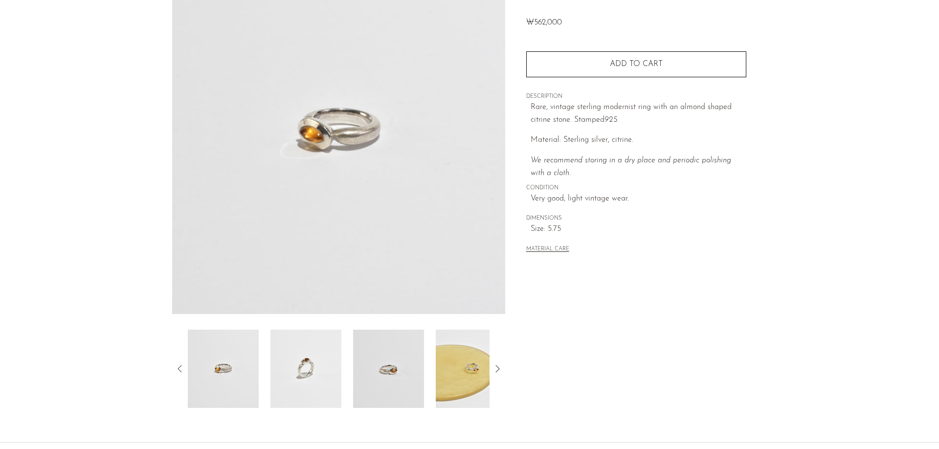
click at [385, 360] on img at bounding box center [388, 369] width 71 height 78
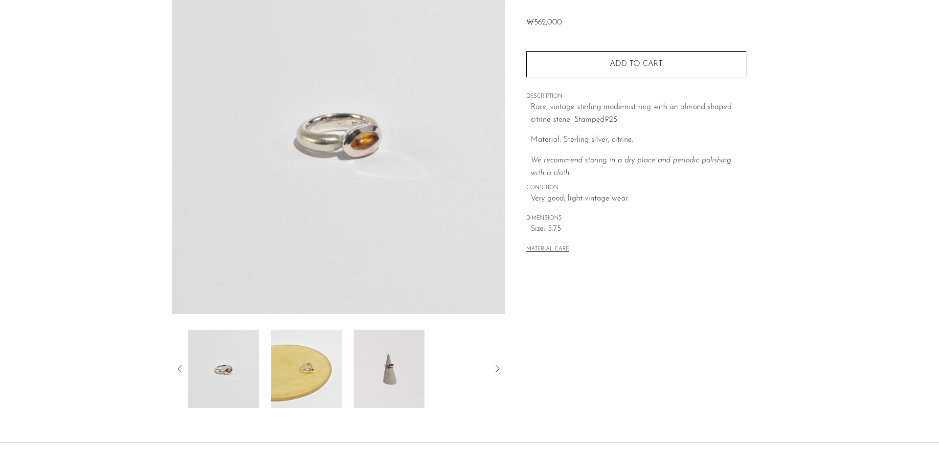
click at [381, 360] on img at bounding box center [389, 369] width 71 height 78
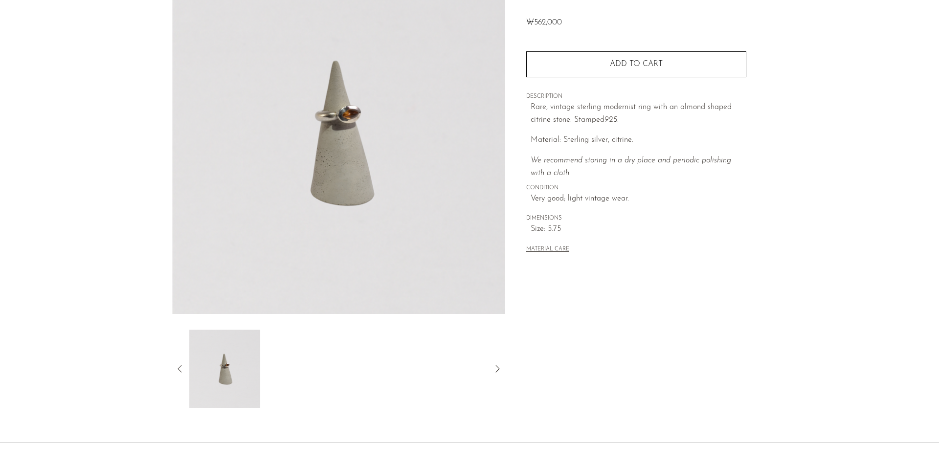
click at [277, 353] on div at bounding box center [339, 369] width 302 height 78
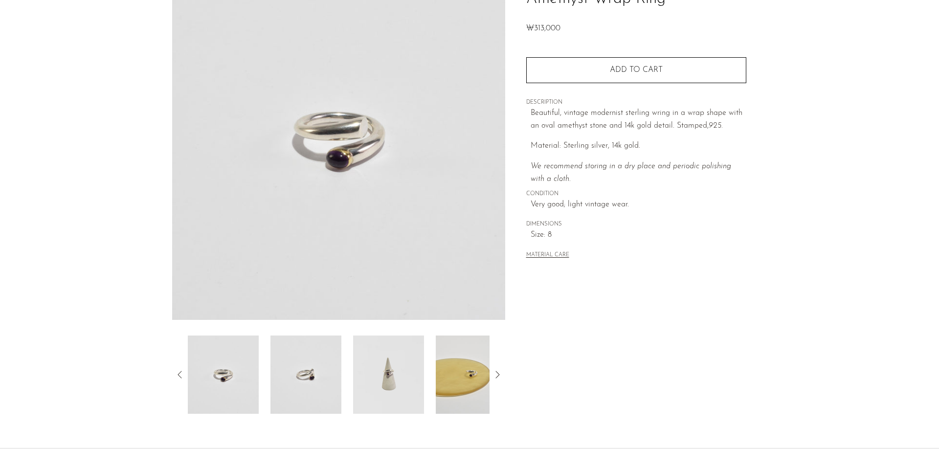
scroll to position [98, 0]
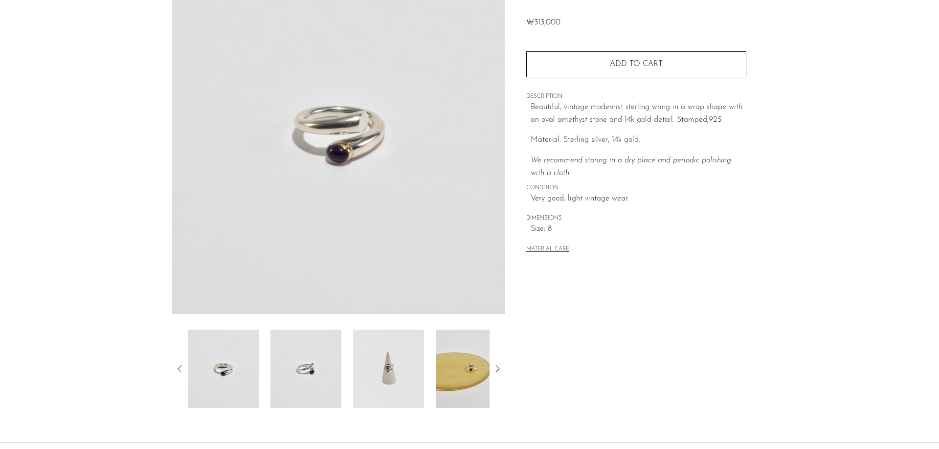
click at [333, 396] on img at bounding box center [305, 369] width 71 height 78
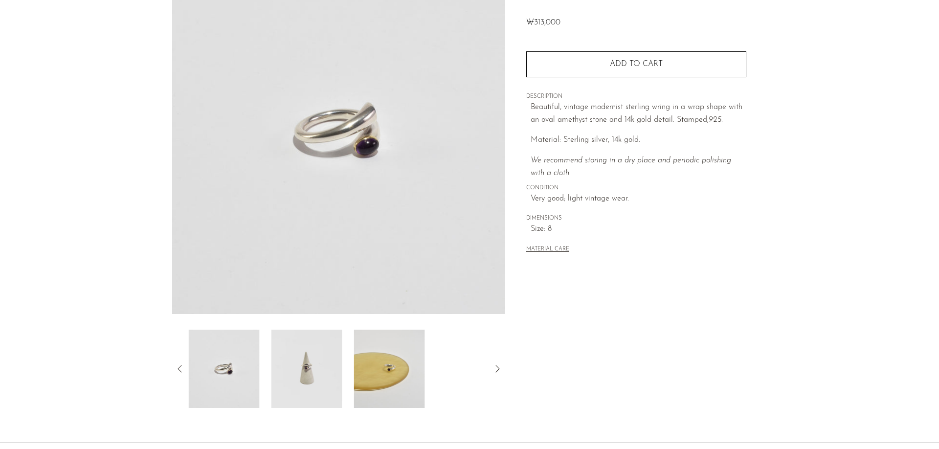
click at [306, 364] on img at bounding box center [306, 369] width 71 height 78
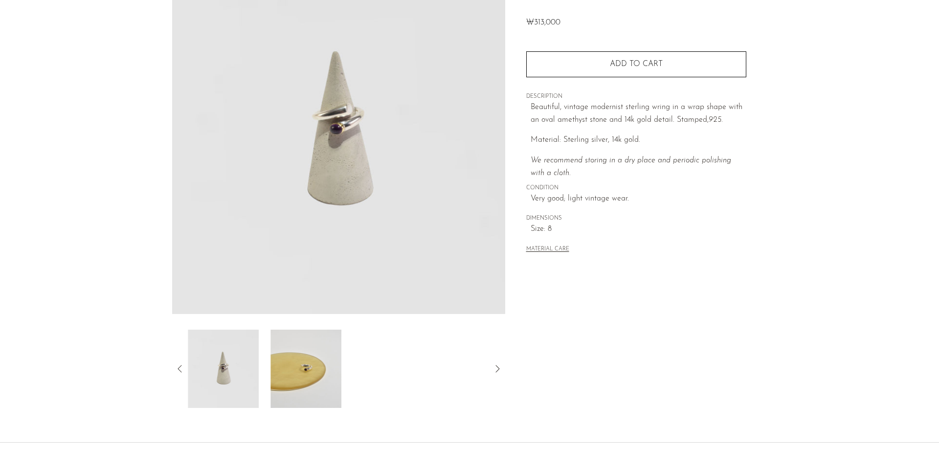
click at [289, 347] on img at bounding box center [305, 369] width 71 height 78
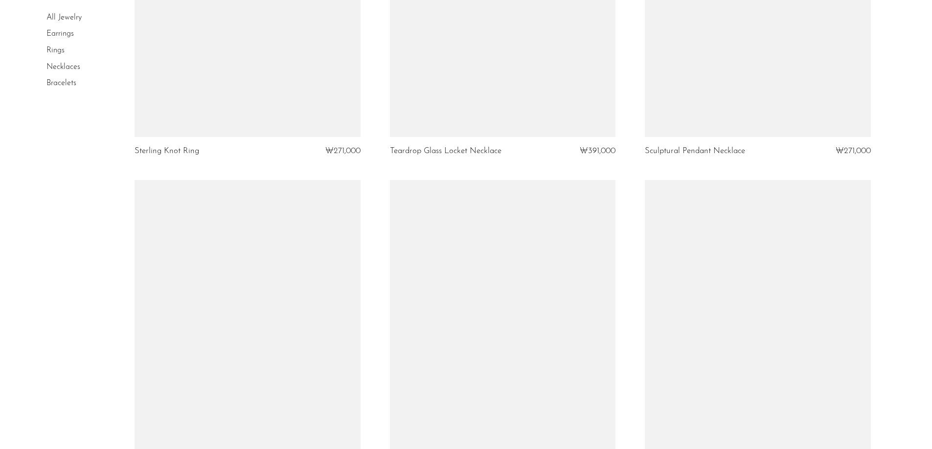
scroll to position [3961, 0]
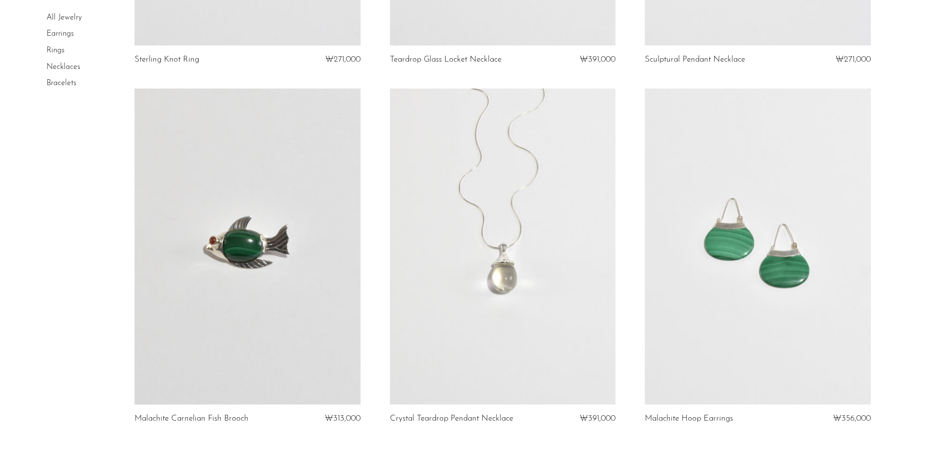
click at [462, 136] on link at bounding box center [502, 247] width 225 height 316
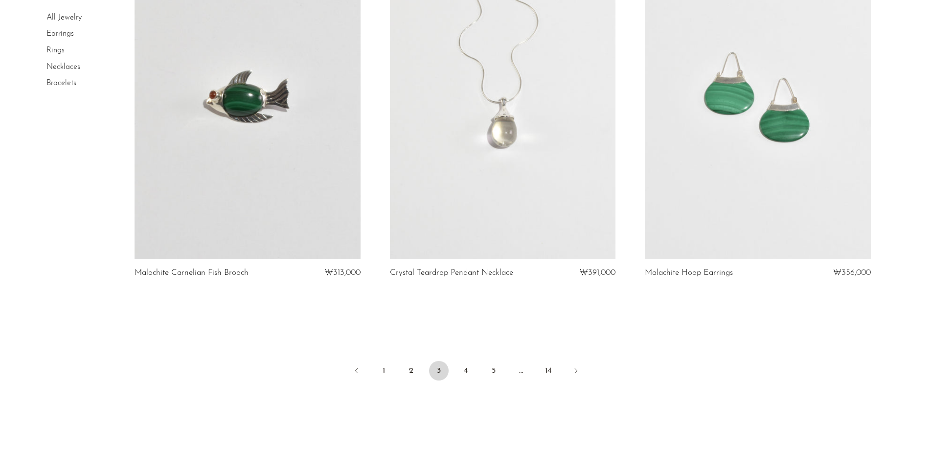
scroll to position [4187, 0]
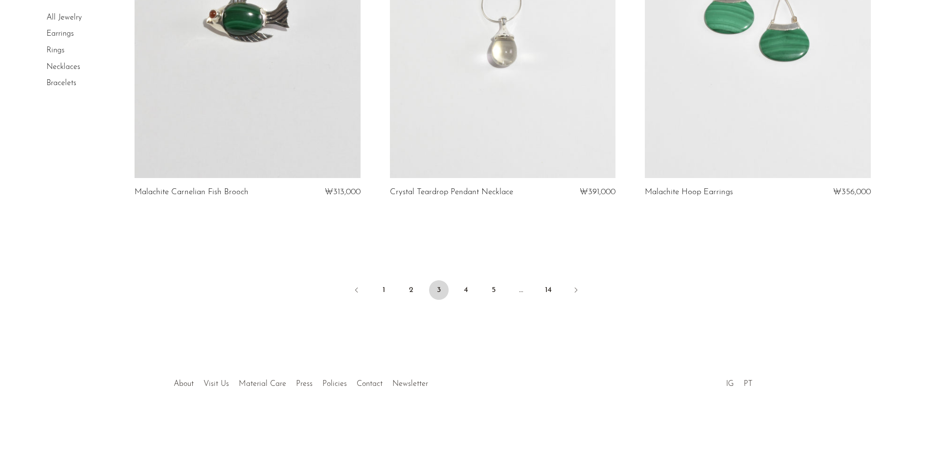
click at [399, 292] on ul "1 2 3 4 5 … 14" at bounding box center [466, 290] width 626 height 29
click at [370, 292] on ul "1 2 3 4 5 … 14" at bounding box center [466, 290] width 626 height 29
click at [394, 294] on ul "1 2 3 4 5 … 14" at bounding box center [466, 290] width 626 height 29
click at [386, 289] on link "1" at bounding box center [384, 290] width 20 height 20
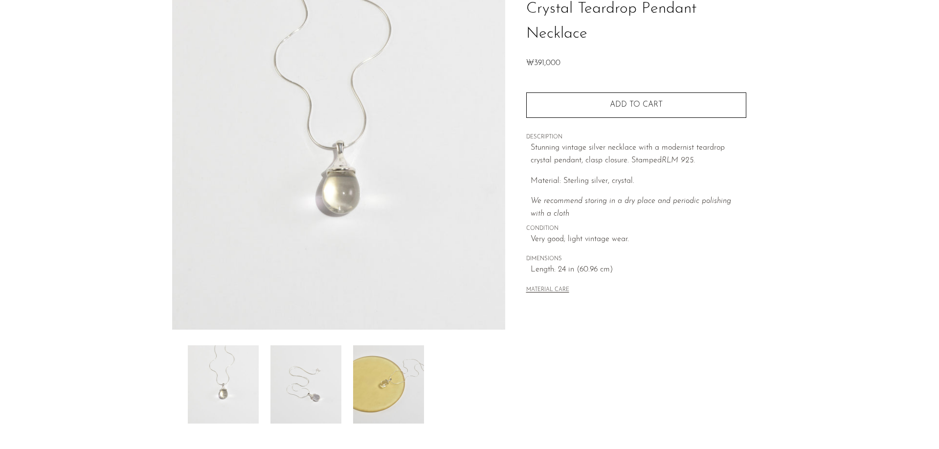
scroll to position [188, 0]
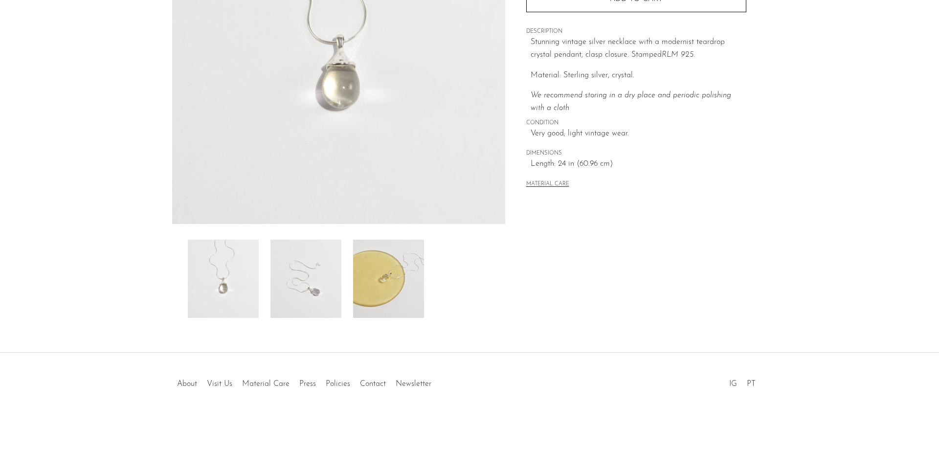
click at [379, 288] on img at bounding box center [388, 279] width 71 height 78
click at [292, 277] on img at bounding box center [305, 279] width 71 height 78
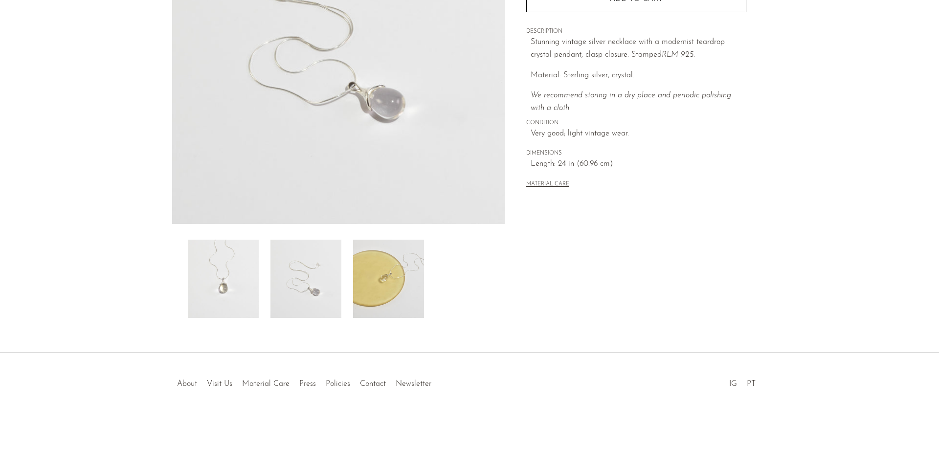
click at [236, 272] on img at bounding box center [223, 279] width 71 height 78
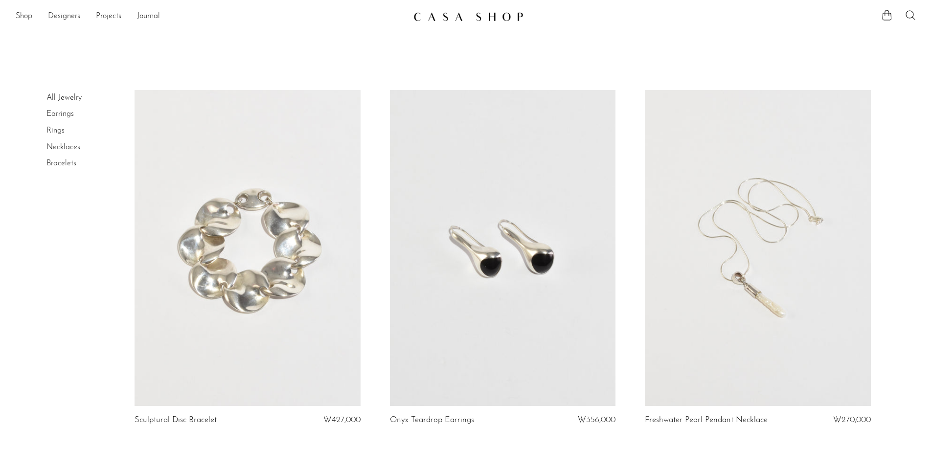
click at [721, 203] on link at bounding box center [756, 248] width 225 height 316
click at [484, 198] on link at bounding box center [502, 248] width 225 height 316
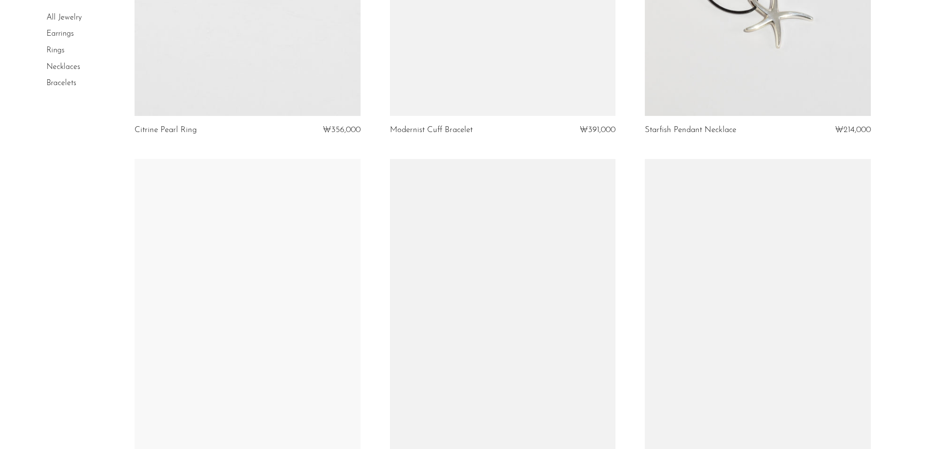
scroll to position [2347, 0]
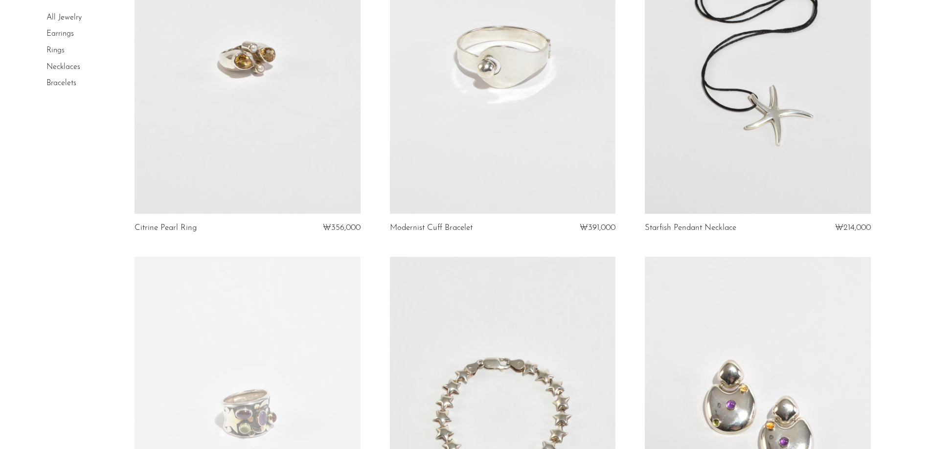
click at [857, 149] on link at bounding box center [756, 56] width 225 height 316
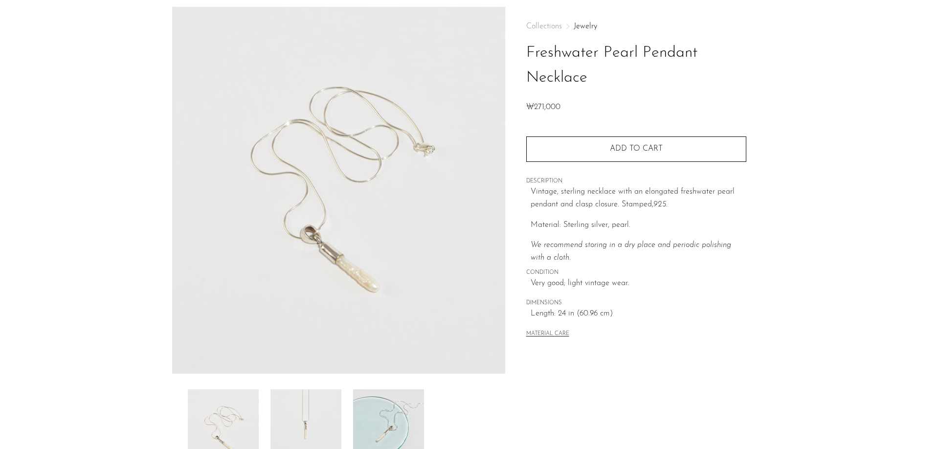
scroll to position [98, 0]
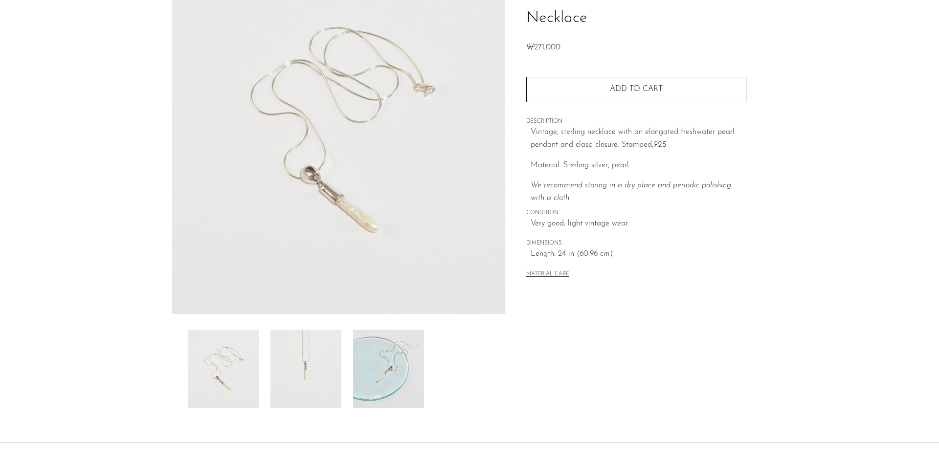
click at [300, 367] on img at bounding box center [305, 369] width 71 height 78
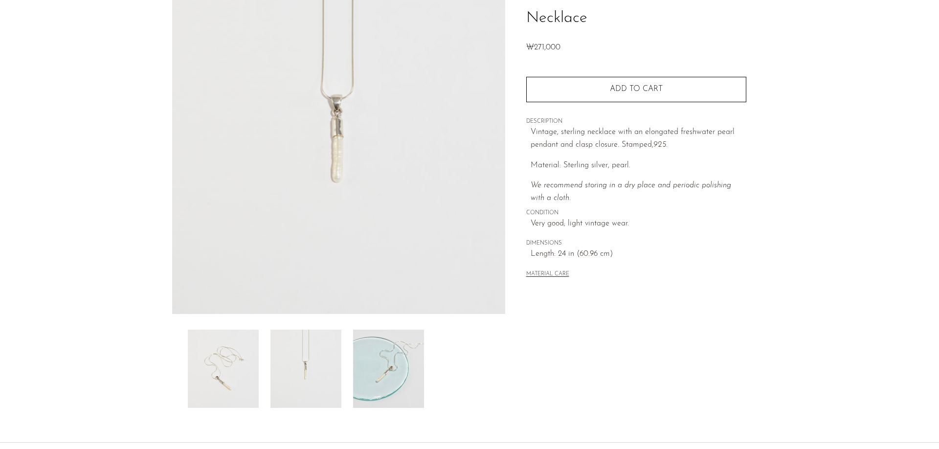
click at [354, 363] on img at bounding box center [388, 369] width 71 height 78
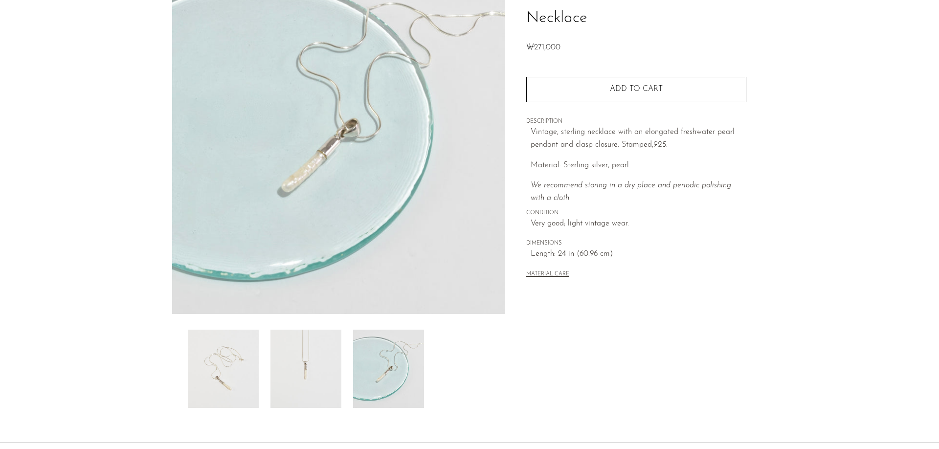
click at [218, 356] on img at bounding box center [223, 369] width 71 height 78
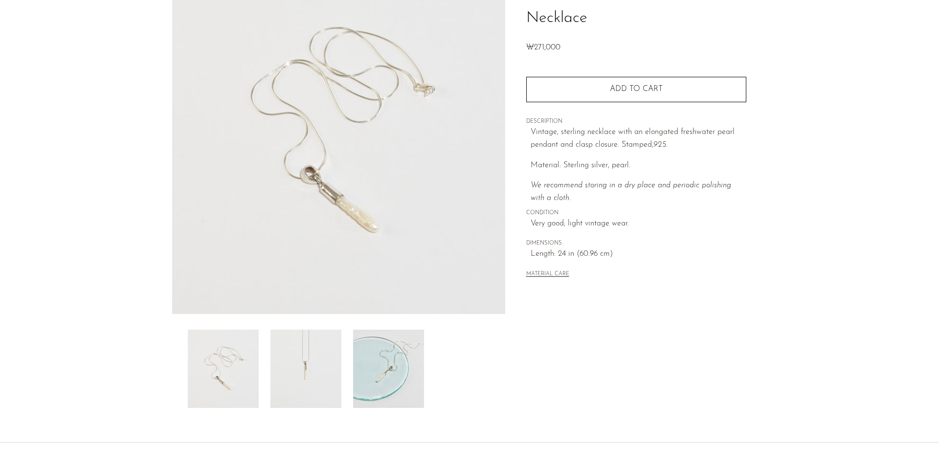
drag, startPoint x: 333, startPoint y: 112, endPoint x: 224, endPoint y: 379, distance: 288.2
click at [224, 379] on img at bounding box center [223, 369] width 71 height 78
click at [272, 369] on img at bounding box center [305, 369] width 71 height 78
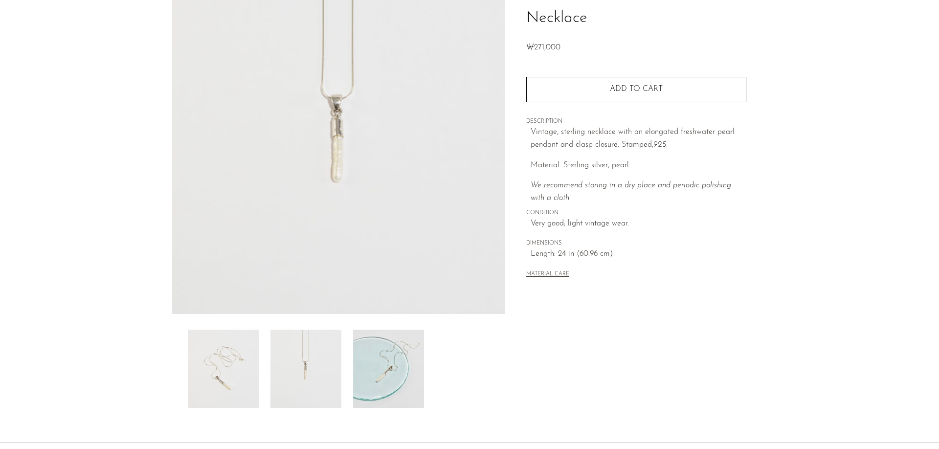
click at [377, 355] on img at bounding box center [388, 369] width 71 height 78
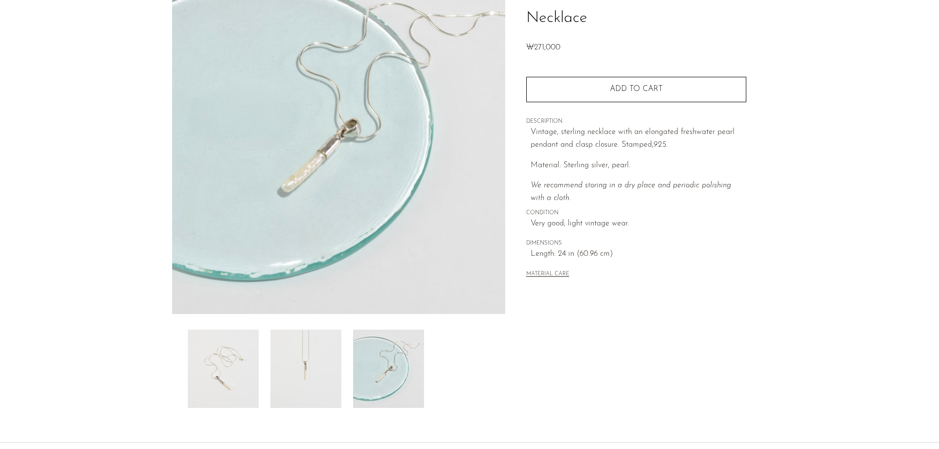
click at [308, 382] on img at bounding box center [305, 369] width 71 height 78
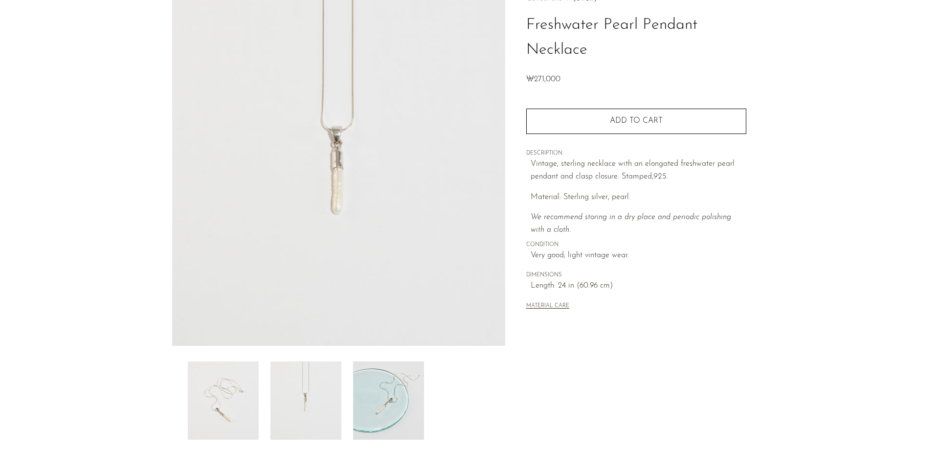
scroll to position [49, 0]
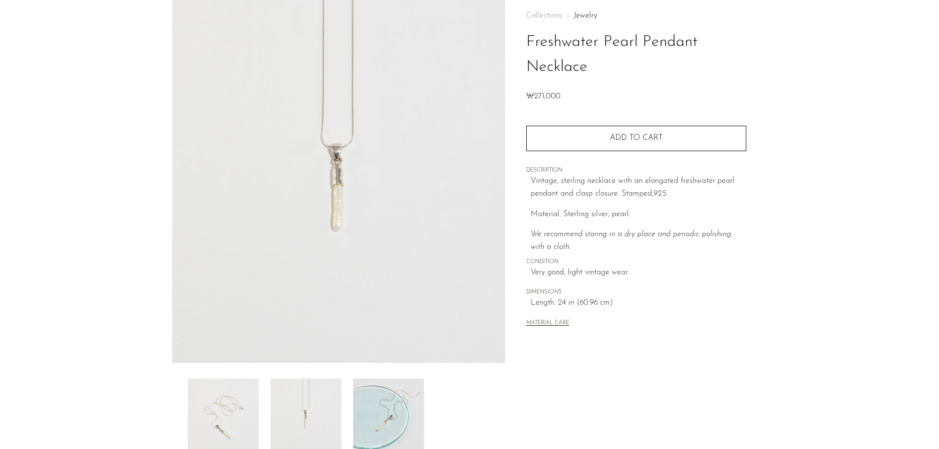
click at [217, 424] on img at bounding box center [223, 417] width 71 height 78
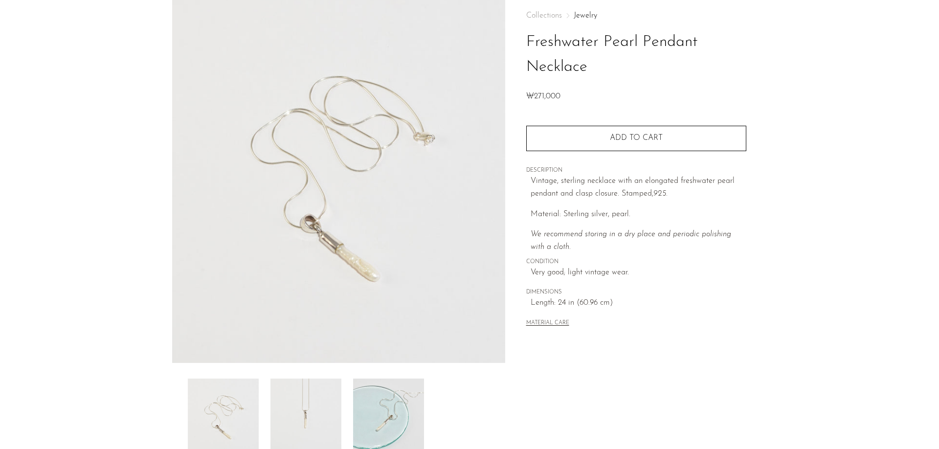
click at [391, 415] on img at bounding box center [388, 417] width 71 height 78
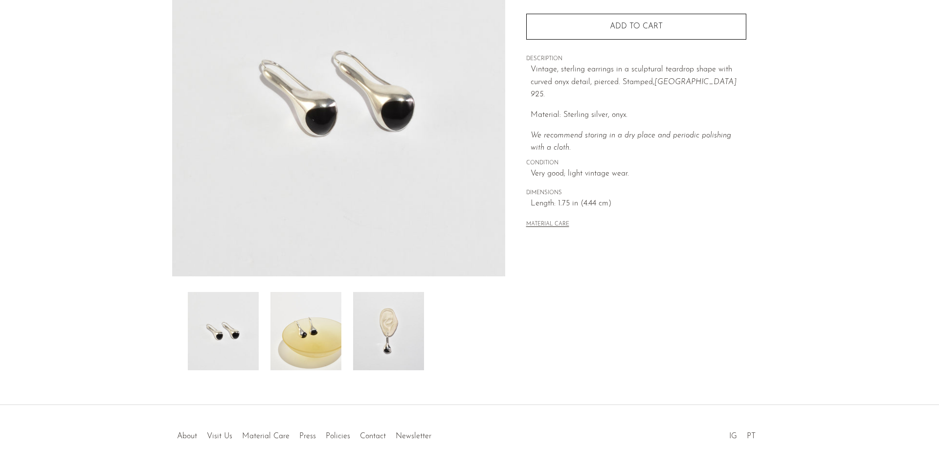
scroll to position [188, 0]
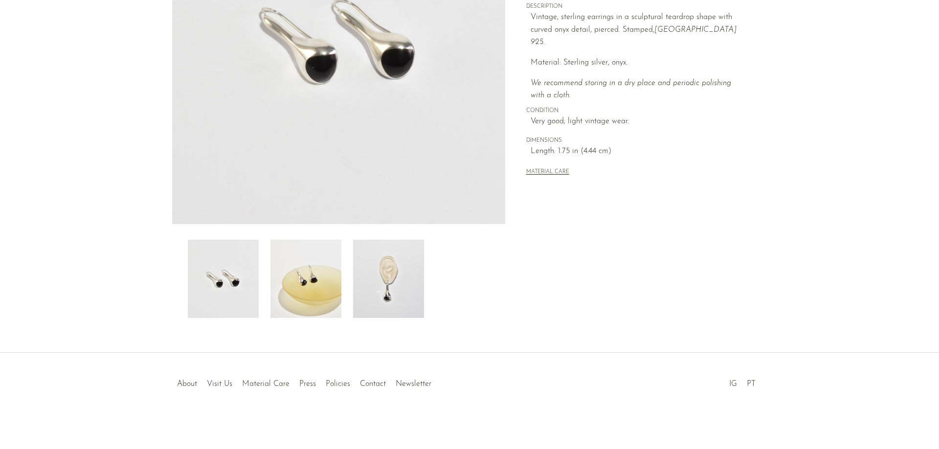
click at [333, 300] on img at bounding box center [305, 279] width 71 height 78
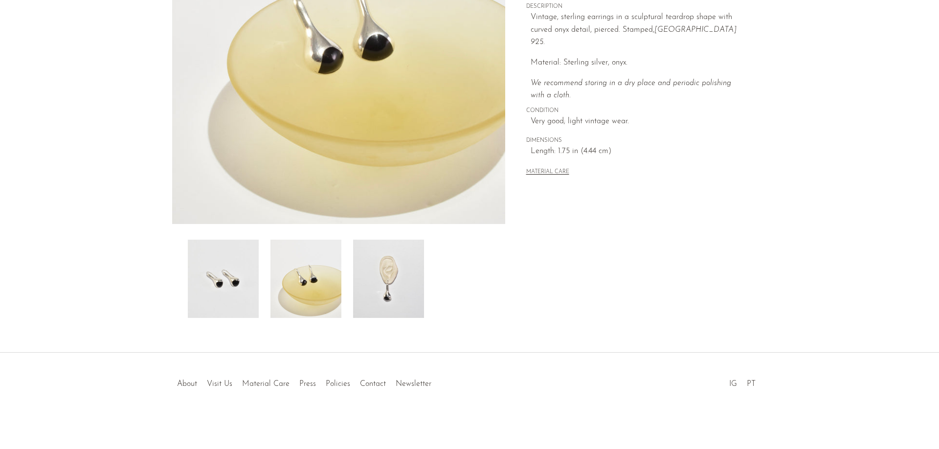
click at [386, 280] on img at bounding box center [388, 279] width 71 height 78
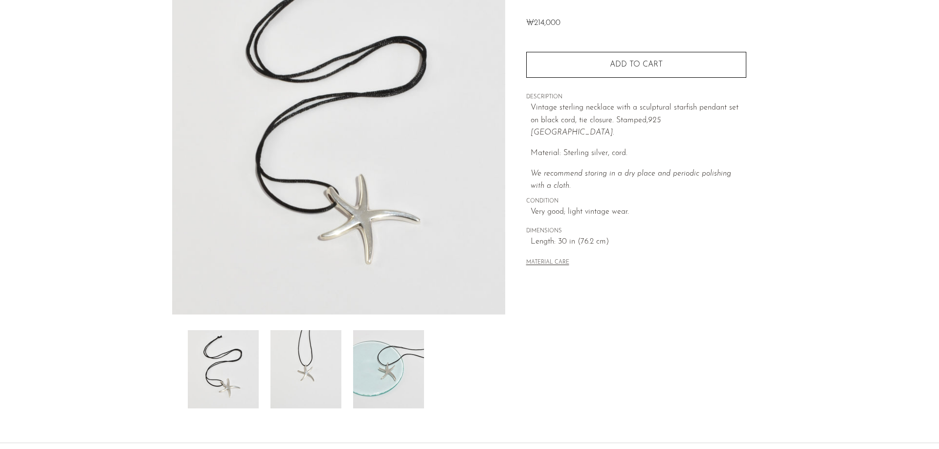
scroll to position [98, 0]
click at [308, 371] on img at bounding box center [305, 369] width 71 height 78
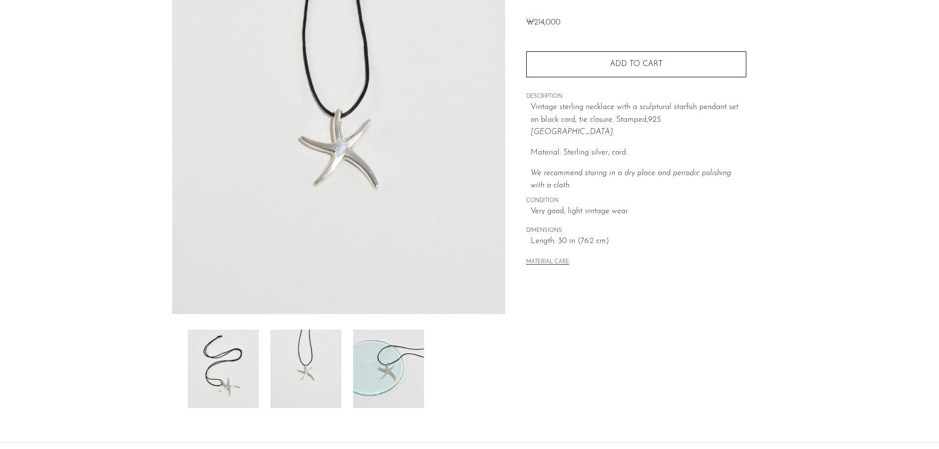
click at [377, 362] on img at bounding box center [388, 369] width 71 height 78
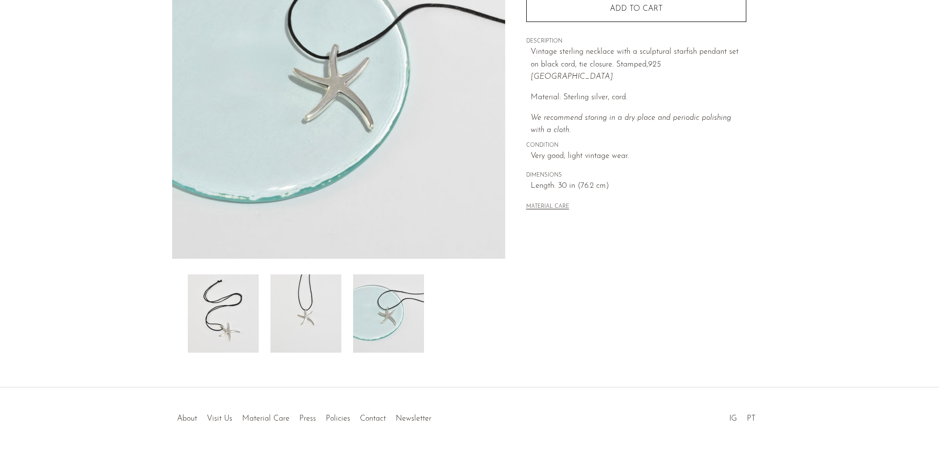
scroll to position [188, 0]
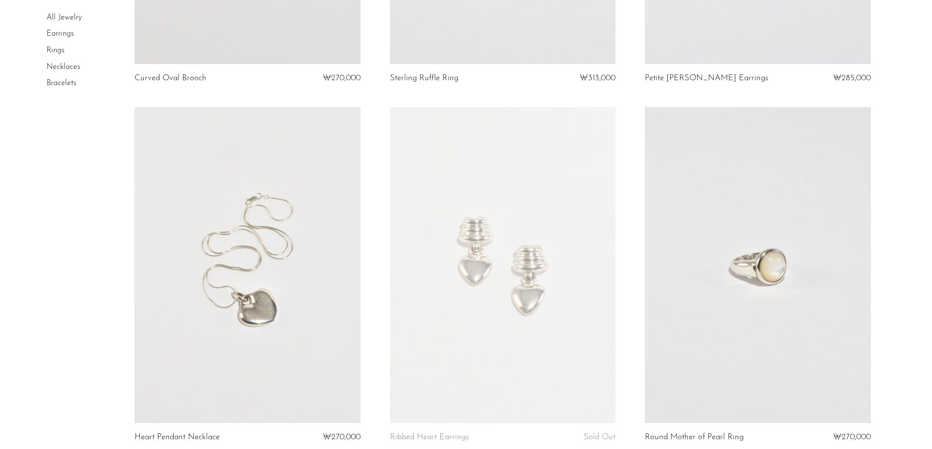
scroll to position [3374, 0]
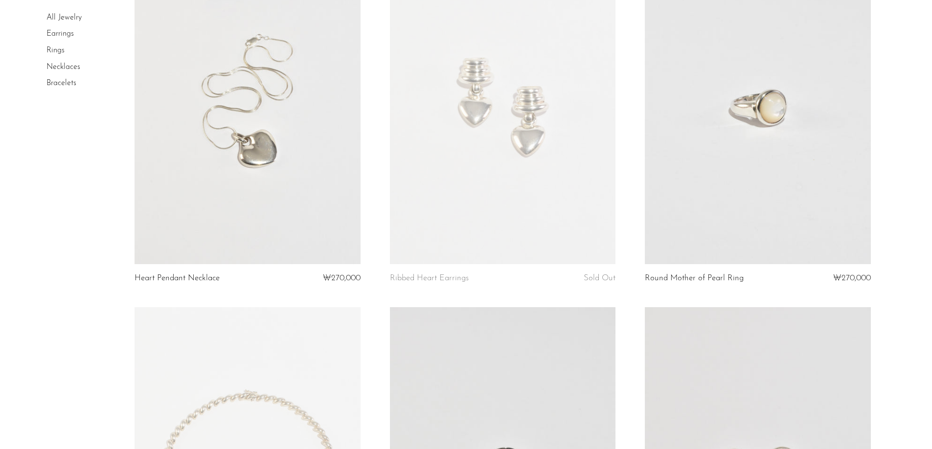
click at [334, 126] on link at bounding box center [246, 106] width 225 height 316
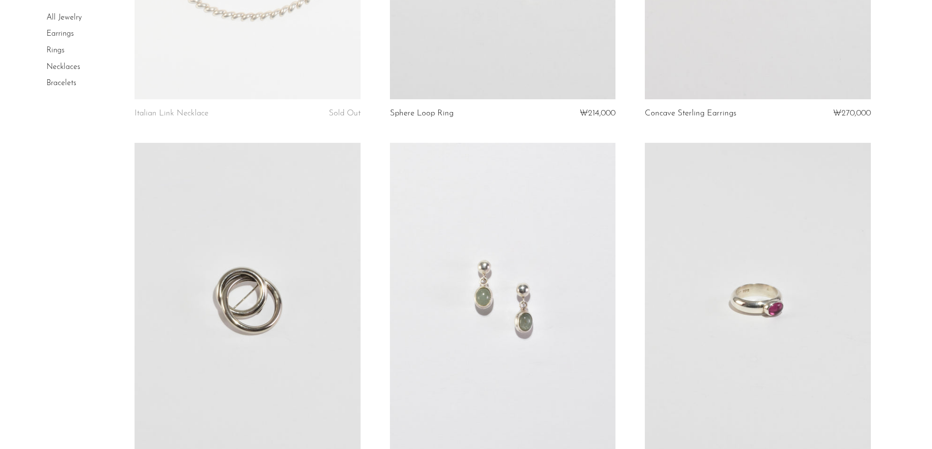
scroll to position [4107, 0]
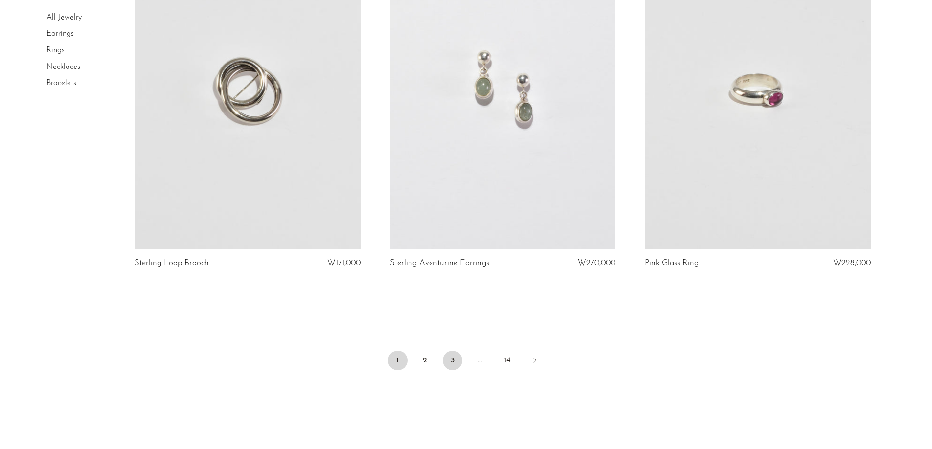
click at [447, 361] on link "3" at bounding box center [453, 361] width 20 height 20
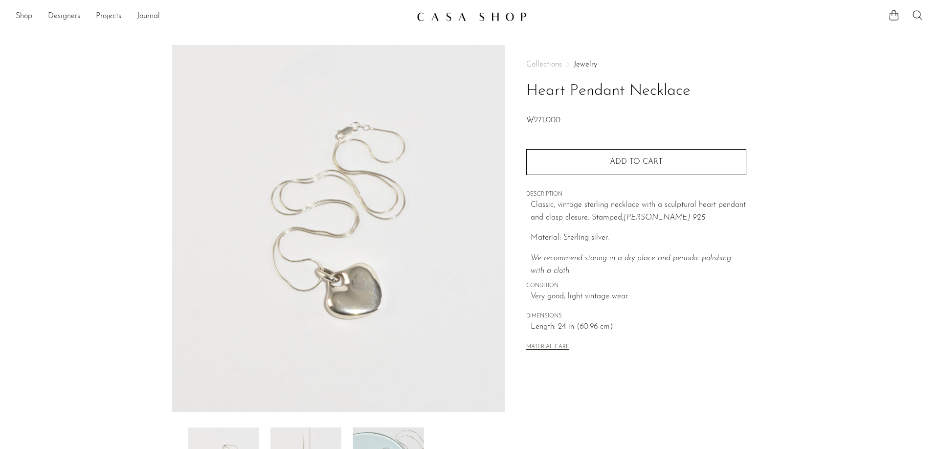
scroll to position [188, 0]
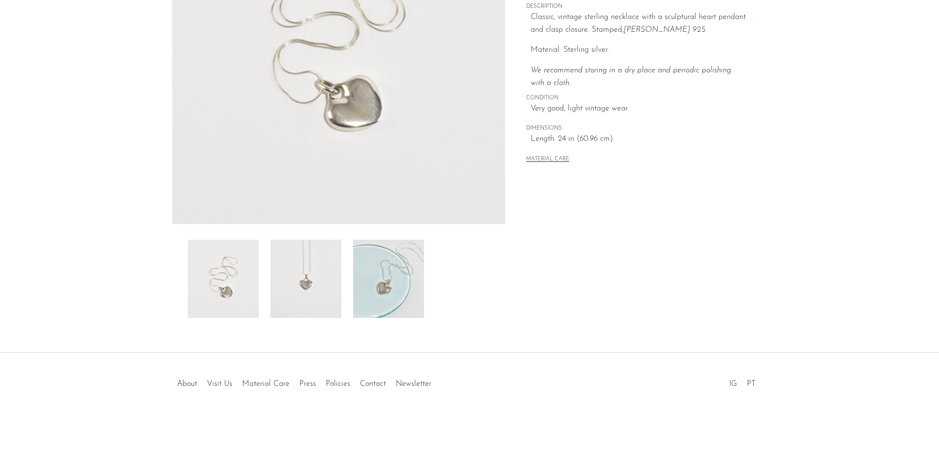
click at [365, 278] on img at bounding box center [388, 279] width 71 height 78
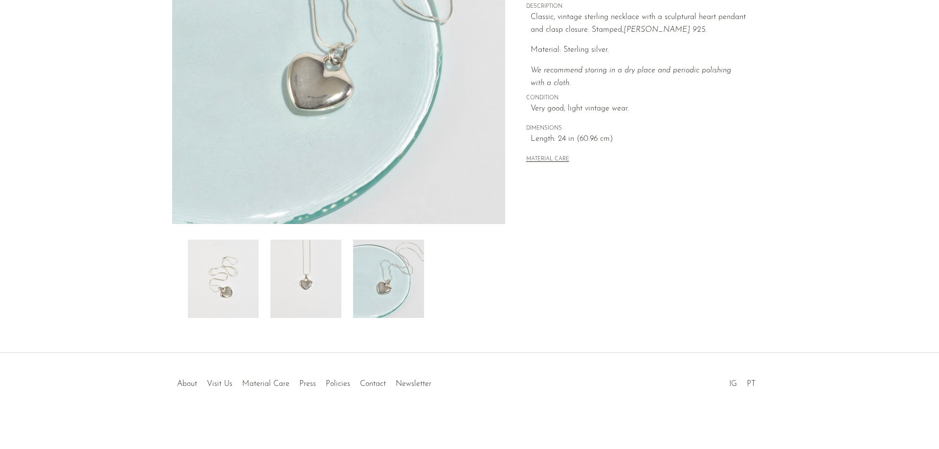
click at [305, 276] on img at bounding box center [305, 279] width 71 height 78
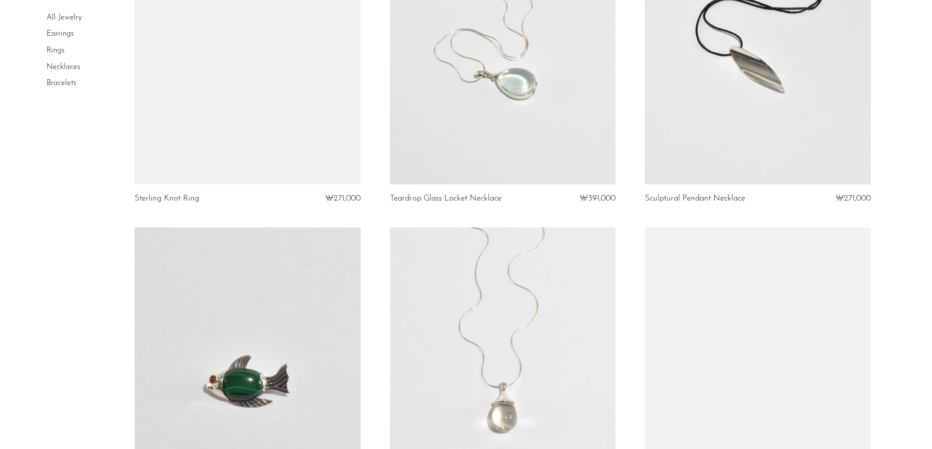
scroll to position [4010, 0]
